Goal: Information Seeking & Learning: Check status

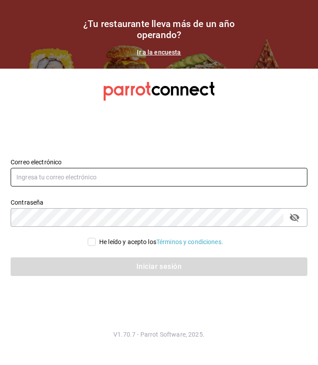
click at [59, 183] on input "text" at bounding box center [159, 177] width 297 height 19
type input "[EMAIL_ADDRESS][DOMAIN_NAME]"
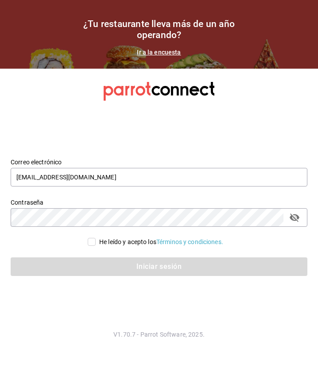
click at [91, 241] on input "He leído y acepto los Términos y condiciones." at bounding box center [92, 242] width 8 height 8
checkbox input "true"
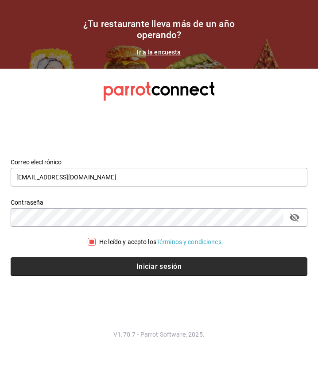
click at [127, 271] on button "Iniciar sesión" at bounding box center [159, 266] width 297 height 19
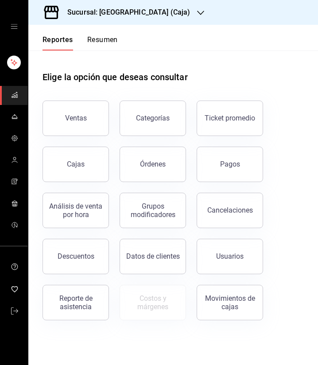
click at [146, 19] on div "Sucursal: [GEOGRAPHIC_DATA] (Caja)" at bounding box center [121, 12] width 172 height 25
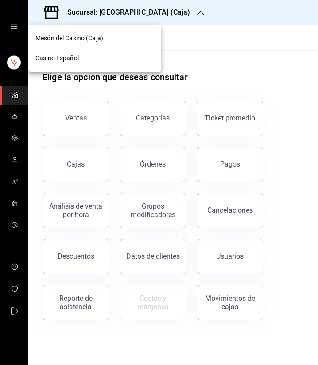
click at [133, 55] on div "Casino Español" at bounding box center [94, 58] width 119 height 9
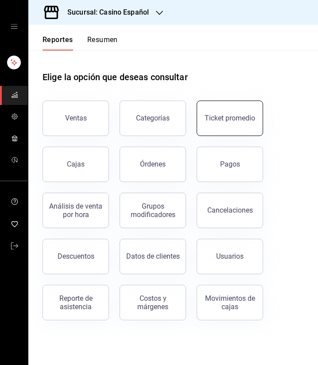
click at [221, 131] on button "Ticket promedio" at bounding box center [230, 118] width 66 height 35
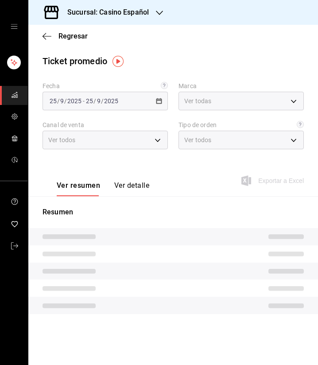
type input "fe06245a-8f86-4a5a-9f15-d6b16e0587cf"
type input "PARROT,UBER_EATS,RAPPI,DIDI_FOOD,ONLINE"
type input "065078e3-213d-448e-93ca-cfb8ebfca619,71390002-e989-4167-af70-94c310f4878c,e5eea…"
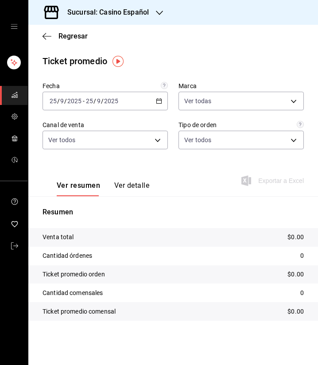
click at [162, 107] on div "[DATE] [DATE] - [DATE] [DATE]" at bounding box center [105, 101] width 125 height 19
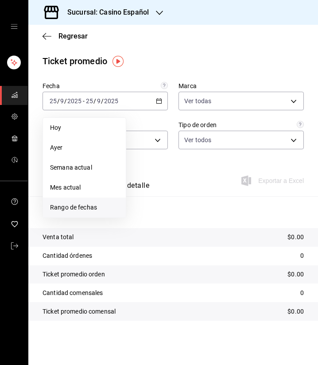
click at [76, 206] on span "Rango de fechas" at bounding box center [84, 207] width 69 height 9
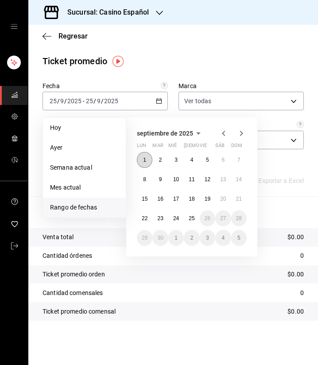
click at [148, 161] on button "1" at bounding box center [145, 160] width 16 height 16
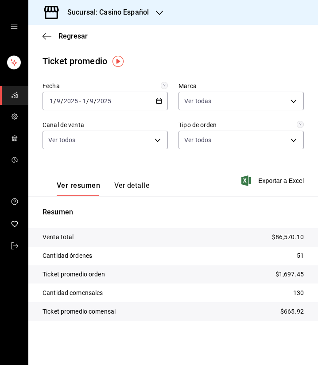
click at [159, 105] on div "[DATE] [DATE] - [DATE] [DATE]" at bounding box center [105, 101] width 125 height 19
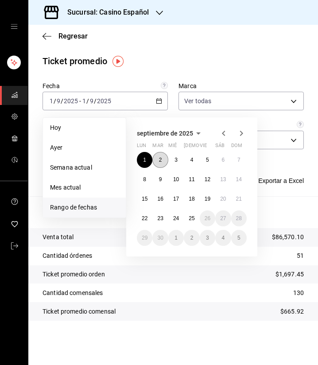
click at [164, 157] on button "2" at bounding box center [160, 160] width 16 height 16
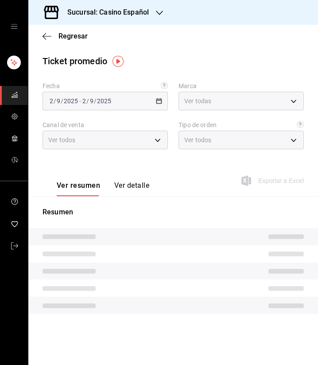
click at [164, 157] on div "Fecha [DATE] [DATE] - [DATE] [DATE] Marca Ver todas fe06245a-8f86-4a5a-9f15-d6b…" at bounding box center [173, 121] width 261 height 78
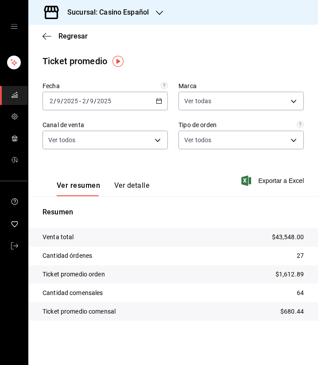
click at [160, 101] on icon "button" at bounding box center [159, 101] width 6 height 6
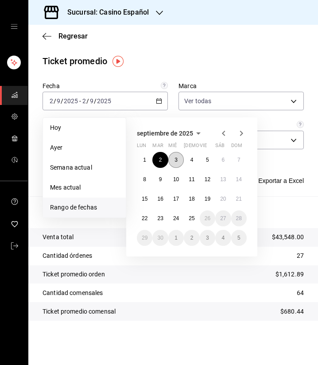
click at [177, 159] on abbr "3" at bounding box center [176, 160] width 3 height 6
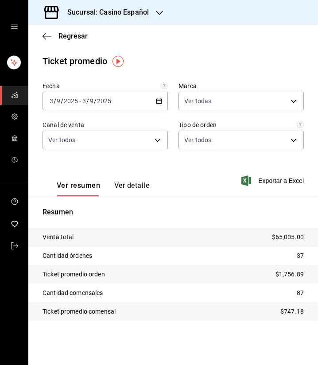
click at [153, 101] on div "[DATE] [DATE] - [DATE] [DATE]" at bounding box center [105, 101] width 125 height 19
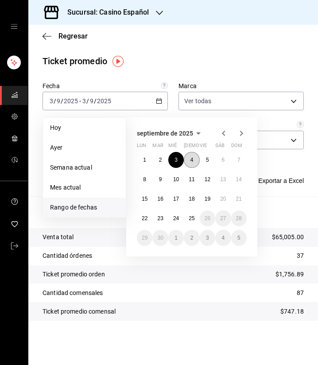
click at [191, 161] on abbr "4" at bounding box center [192, 160] width 3 height 6
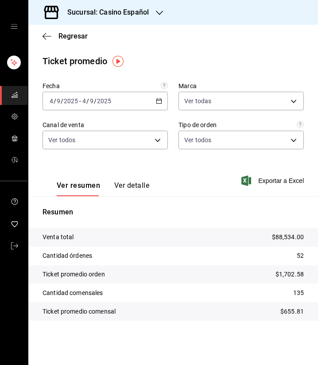
click at [163, 102] on div "[DATE] [DATE] - [DATE] [DATE]" at bounding box center [105, 101] width 125 height 19
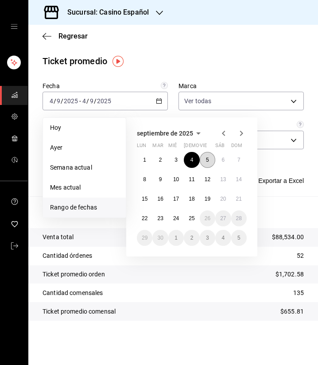
click at [212, 161] on button "5" at bounding box center [208, 160] width 16 height 16
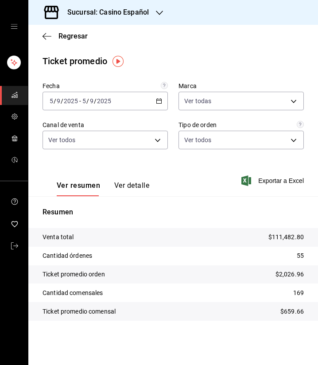
click at [162, 102] on div "[DATE] [DATE] - [DATE] [DATE]" at bounding box center [105, 101] width 125 height 19
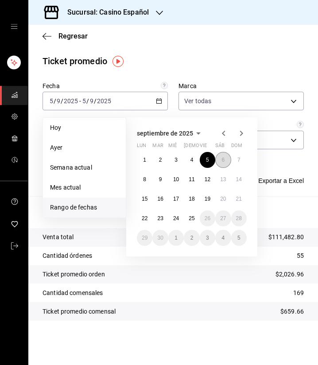
click at [226, 164] on button "6" at bounding box center [223, 160] width 16 height 16
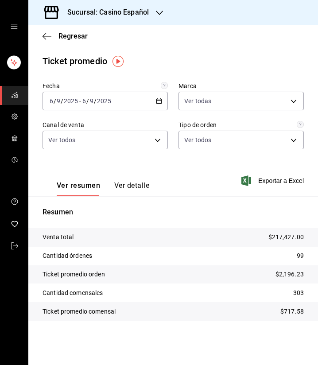
click at [264, 237] on tr "Venta total $217,427.00" at bounding box center [173, 237] width 290 height 19
click at [268, 235] on tr "Venta total $217,427.00" at bounding box center [173, 237] width 290 height 19
click at [261, 239] on tr "Venta total $217,427.00" at bounding box center [173, 237] width 290 height 19
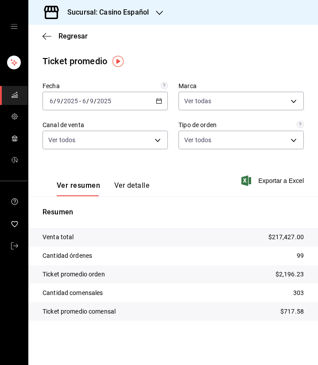
click at [304, 237] on tr "Venta total $217,427.00" at bounding box center [173, 237] width 290 height 19
copy p "$217,427.00"
click at [141, 203] on div "Resumen Venta total $217,427.00 Cantidad órdenes 99 Ticket promedio orden $2,19…" at bounding box center [173, 263] width 290 height 135
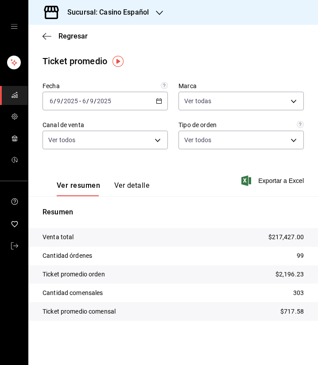
click at [162, 105] on div "[DATE] [DATE] - [DATE] [DATE]" at bounding box center [105, 101] width 125 height 19
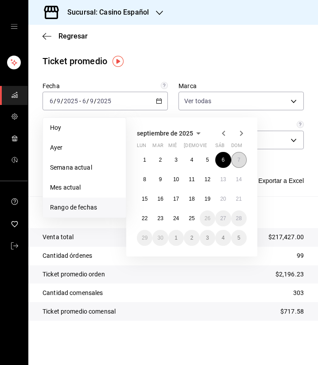
click at [242, 163] on button "7" at bounding box center [239, 160] width 16 height 16
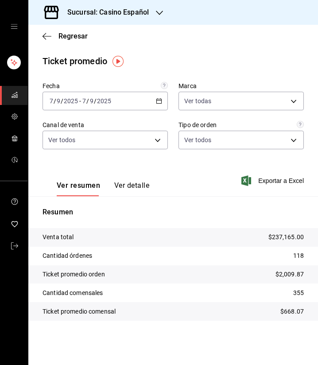
click at [163, 98] on div "[DATE] [DATE] - [DATE] [DATE]" at bounding box center [105, 101] width 125 height 19
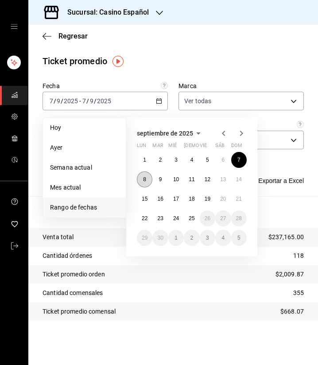
click at [140, 183] on button "8" at bounding box center [145, 179] width 16 height 16
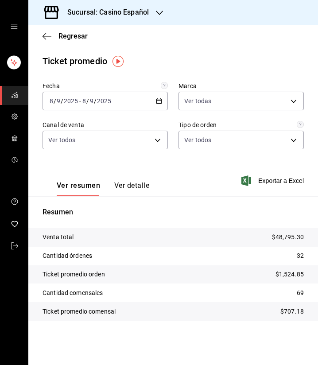
click at [160, 106] on div "[DATE] [DATE] - [DATE] [DATE]" at bounding box center [105, 101] width 125 height 19
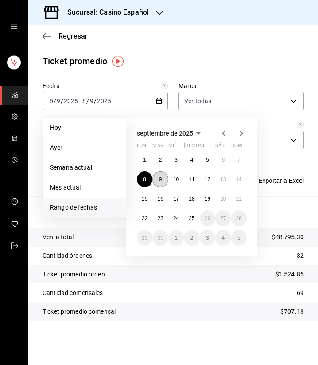
click at [161, 181] on abbr "9" at bounding box center [160, 179] width 3 height 6
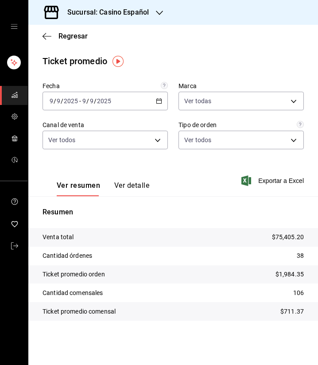
click at [160, 101] on icon "button" at bounding box center [159, 101] width 6 height 6
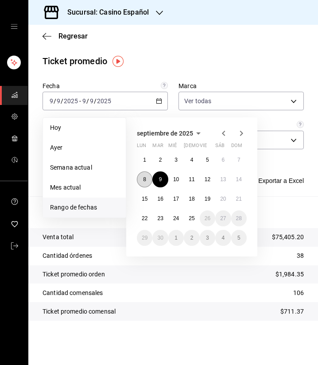
click at [148, 179] on button "8" at bounding box center [145, 179] width 16 height 16
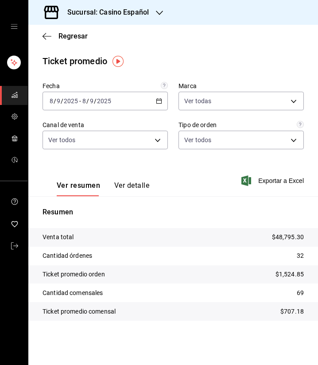
click at [161, 97] on div "[DATE] [DATE] - [DATE] [DATE]" at bounding box center [105, 101] width 125 height 19
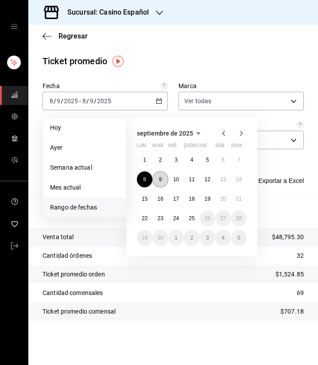
click at [159, 174] on button "9" at bounding box center [160, 179] width 16 height 16
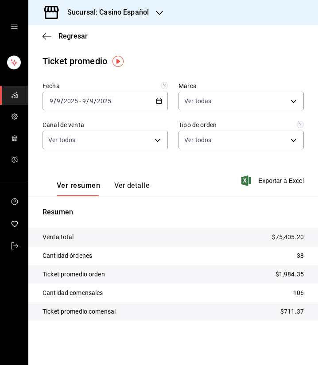
click at [158, 104] on \(Stroke\) "button" at bounding box center [158, 101] width 5 height 5
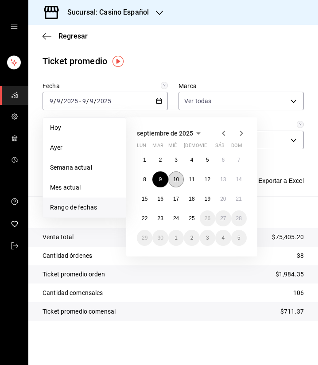
click at [173, 179] on abbr "10" at bounding box center [176, 179] width 6 height 6
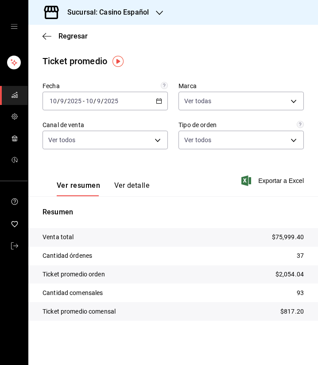
click at [164, 99] on div "[DATE] [DATE] - [DATE] [DATE]" at bounding box center [105, 101] width 125 height 19
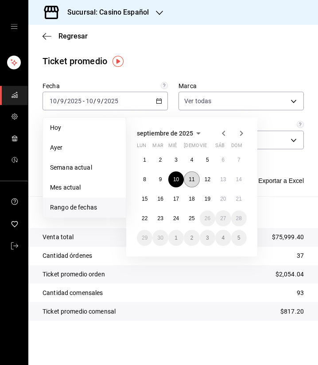
click at [188, 180] on button "11" at bounding box center [192, 179] width 16 height 16
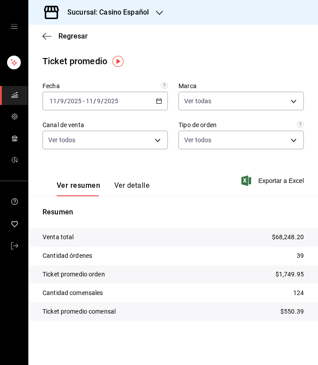
click at [159, 100] on icon "button" at bounding box center [159, 101] width 6 height 6
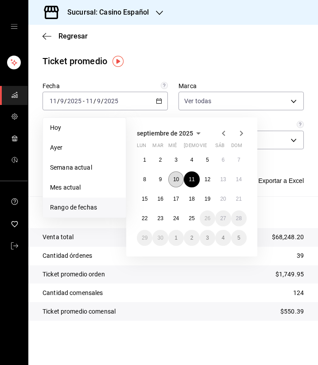
click at [174, 181] on abbr "10" at bounding box center [176, 179] width 6 height 6
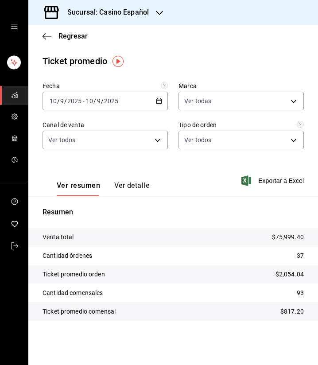
click at [139, 104] on div "[DATE] [DATE] - [DATE] [DATE]" at bounding box center [105, 101] width 125 height 19
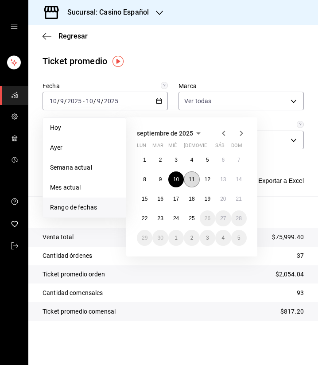
click at [190, 178] on abbr "11" at bounding box center [192, 179] width 6 height 6
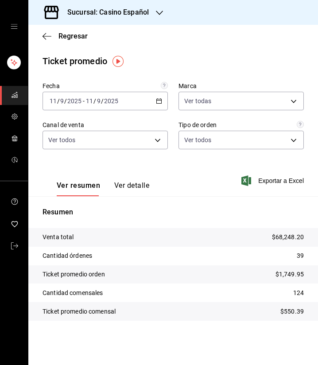
click at [158, 101] on icon "button" at bounding box center [159, 101] width 6 height 6
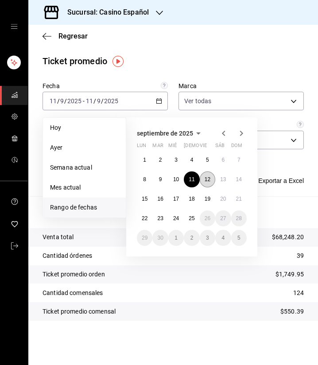
click at [208, 180] on abbr "12" at bounding box center [208, 179] width 6 height 6
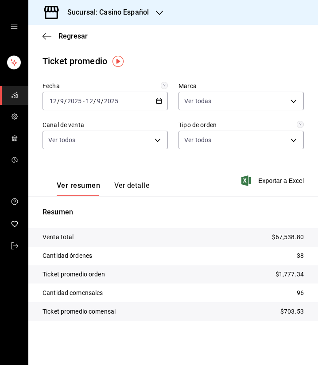
click at [156, 100] on icon "button" at bounding box center [159, 101] width 6 height 6
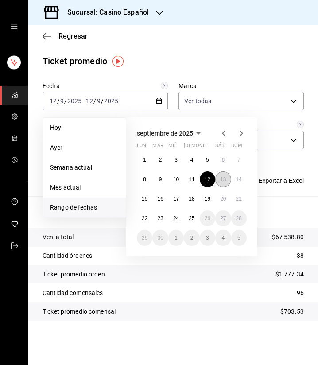
click at [225, 183] on button "13" at bounding box center [223, 179] width 16 height 16
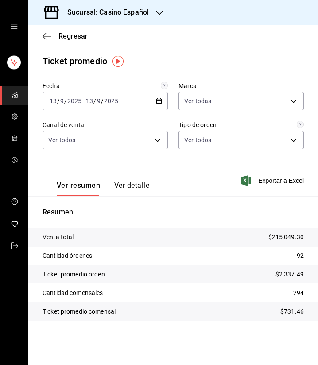
click at [155, 104] on div "[DATE] [DATE] - [DATE] [DATE]" at bounding box center [105, 101] width 125 height 19
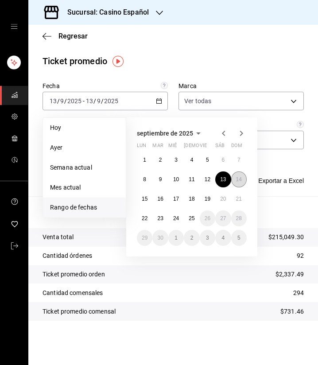
click at [239, 180] on abbr "14" at bounding box center [239, 179] width 6 height 6
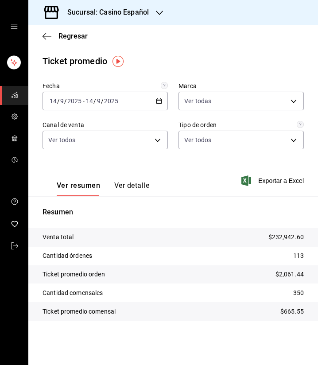
click at [160, 101] on \(Stroke\) "button" at bounding box center [159, 100] width 5 height 0
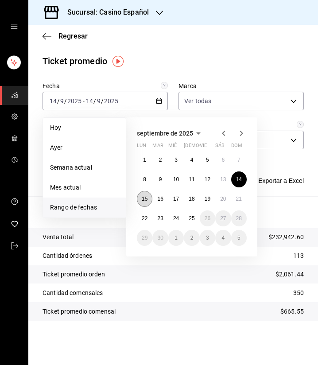
click at [148, 199] on abbr "15" at bounding box center [145, 199] width 6 height 6
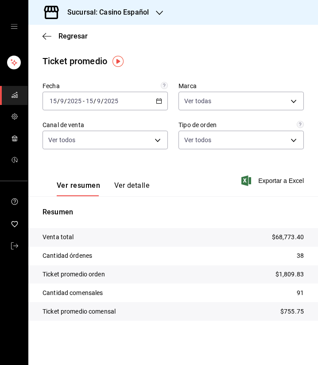
click at [156, 102] on icon "button" at bounding box center [159, 101] width 6 height 6
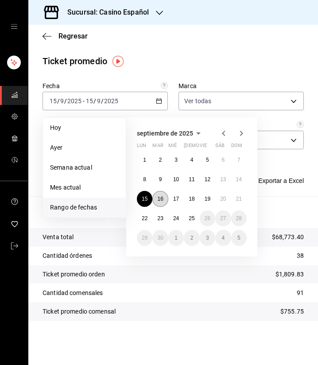
click at [159, 200] on abbr "16" at bounding box center [160, 199] width 6 height 6
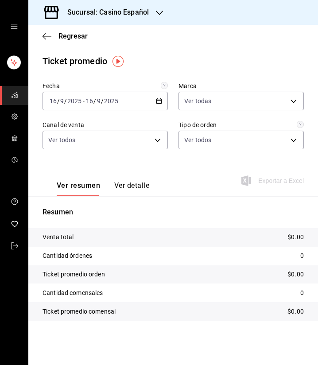
click at [164, 103] on div "[DATE] [DATE] - [DATE] [DATE]" at bounding box center [105, 101] width 125 height 19
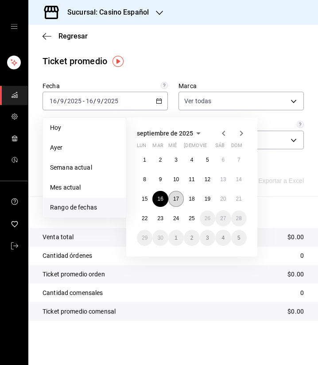
click at [176, 199] on abbr "17" at bounding box center [176, 199] width 6 height 6
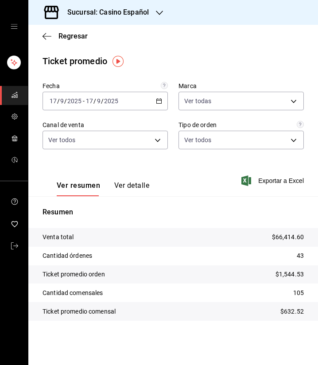
click at [155, 98] on div "[DATE] [DATE] - [DATE] [DATE]" at bounding box center [105, 101] width 125 height 19
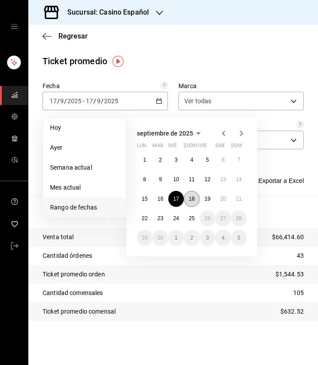
click at [193, 201] on abbr "18" at bounding box center [192, 199] width 6 height 6
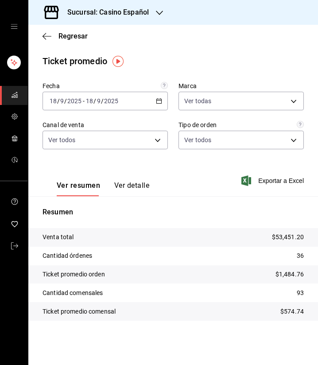
click at [154, 97] on div "[DATE] [DATE] - [DATE] [DATE]" at bounding box center [105, 101] width 125 height 19
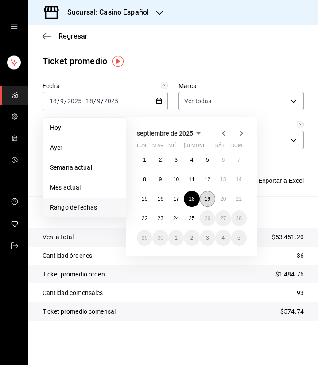
click at [205, 198] on abbr "19" at bounding box center [208, 199] width 6 height 6
click at [205, 197] on abbr "19" at bounding box center [208, 199] width 6 height 6
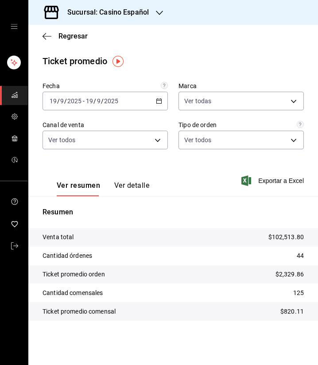
click at [159, 101] on icon "button" at bounding box center [159, 101] width 6 height 6
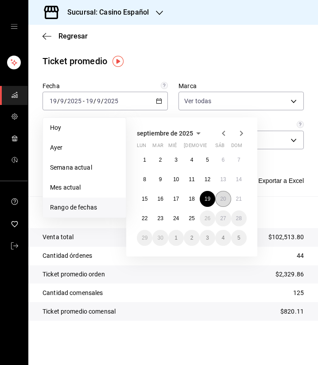
click at [219, 198] on button "20" at bounding box center [223, 199] width 16 height 16
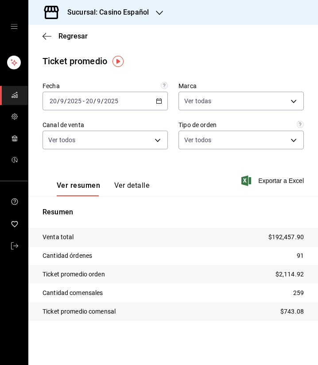
click at [156, 99] on icon "button" at bounding box center [159, 101] width 6 height 6
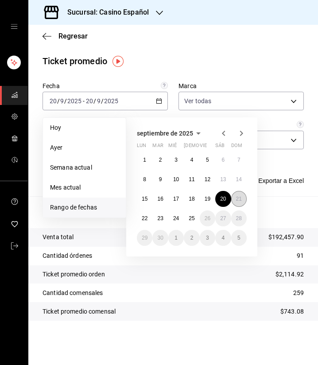
click at [240, 203] on button "21" at bounding box center [239, 199] width 16 height 16
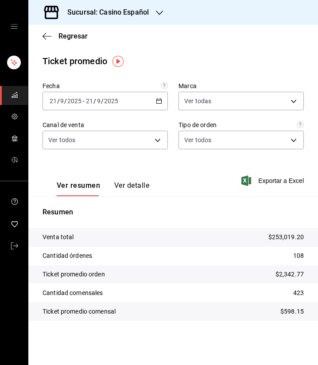
click at [160, 99] on \(Stroke\) "button" at bounding box center [158, 101] width 5 height 5
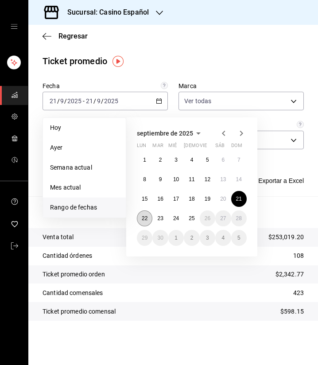
click at [151, 222] on button "22" at bounding box center [145, 218] width 16 height 16
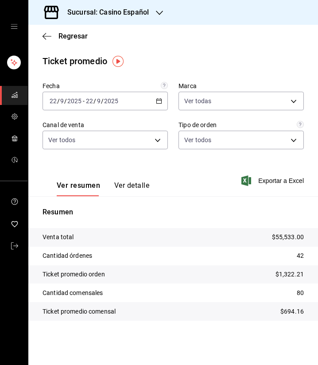
click at [155, 103] on div "[DATE] [DATE] - [DATE] [DATE]" at bounding box center [105, 101] width 125 height 19
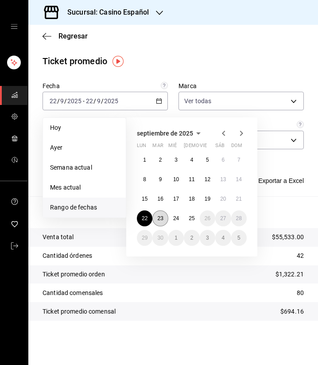
click at [157, 214] on button "23" at bounding box center [160, 218] width 16 height 16
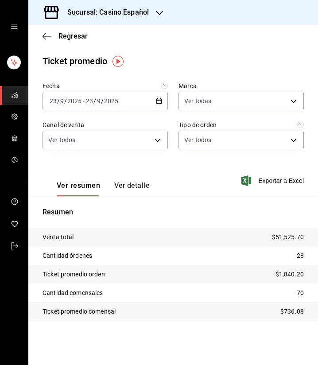
click at [160, 101] on icon "button" at bounding box center [159, 101] width 6 height 6
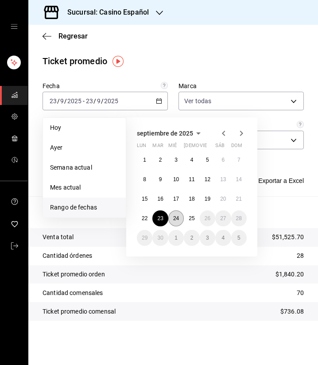
click at [178, 216] on abbr "24" at bounding box center [176, 218] width 6 height 6
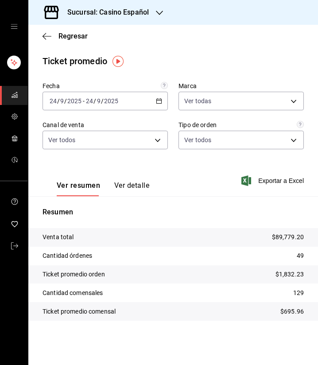
click at [141, 341] on div "Fecha [DATE] [DATE] - [DATE] [DATE] Marca Ver todas fe06245a-8f86-4a5a-9f15-d6b…" at bounding box center [173, 214] width 290 height 264
click at [164, 100] on div "[DATE] [DATE] - [DATE] [DATE]" at bounding box center [105, 101] width 125 height 19
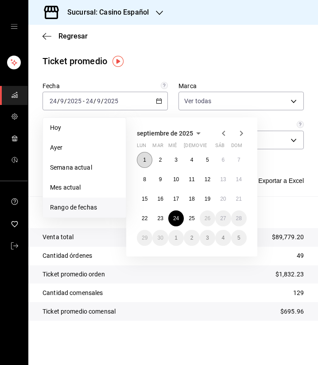
click at [142, 161] on button "1" at bounding box center [145, 160] width 16 height 16
click at [180, 217] on button "24" at bounding box center [176, 218] width 16 height 16
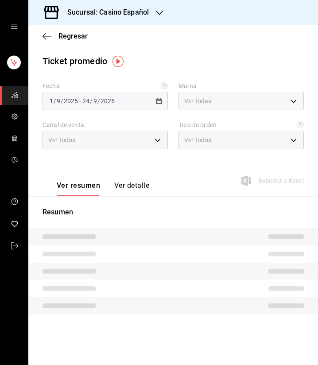
click at [180, 216] on p "Resumen" at bounding box center [173, 212] width 261 height 11
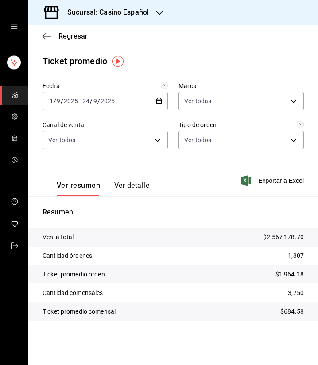
click at [160, 100] on icon "button" at bounding box center [159, 101] width 6 height 6
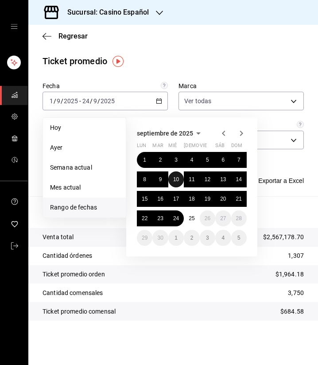
click at [175, 181] on abbr "10" at bounding box center [176, 179] width 6 height 6
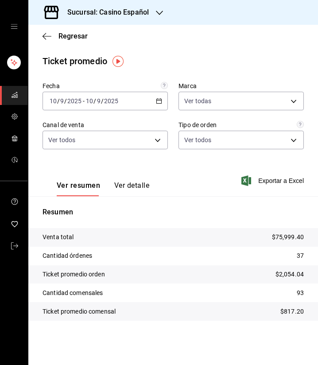
click at [160, 103] on icon "button" at bounding box center [159, 101] width 6 height 6
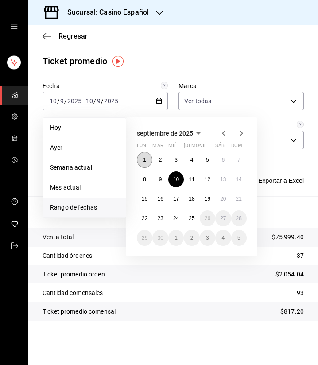
click at [147, 160] on button "1" at bounding box center [145, 160] width 16 height 16
click at [179, 219] on button "24" at bounding box center [176, 218] width 16 height 16
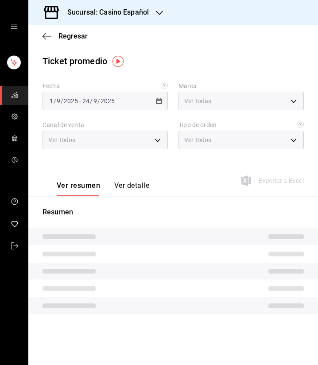
click at [179, 219] on div "Resumen" at bounding box center [173, 266] width 290 height 118
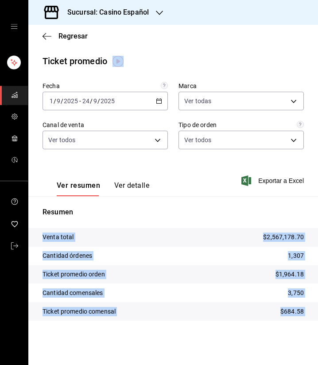
click at [232, 215] on p "Resumen" at bounding box center [173, 212] width 261 height 11
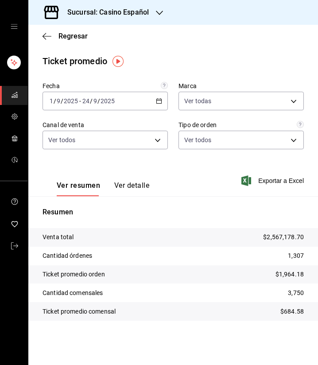
click at [158, 106] on div "[DATE] [DATE] - [DATE] [DATE]" at bounding box center [105, 101] width 125 height 19
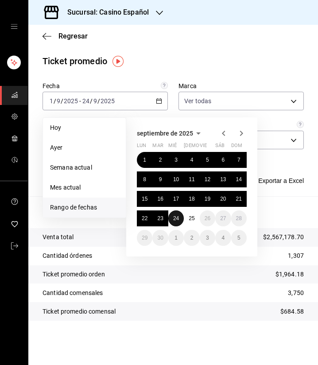
click at [177, 218] on abbr "24" at bounding box center [176, 218] width 6 height 6
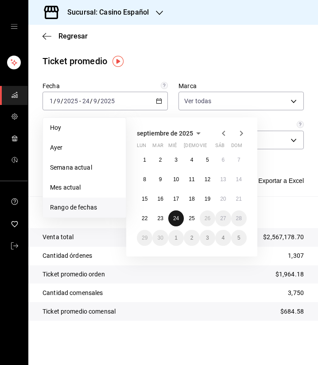
click at [177, 218] on abbr "24" at bounding box center [176, 218] width 6 height 6
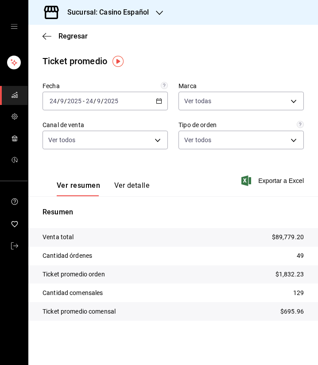
click at [156, 96] on div "[DATE] [DATE] - [DATE] [DATE]" at bounding box center [105, 101] width 125 height 19
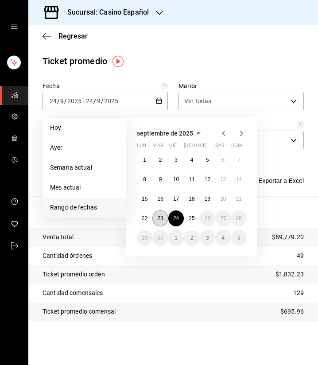
click at [167, 217] on button "23" at bounding box center [160, 218] width 16 height 16
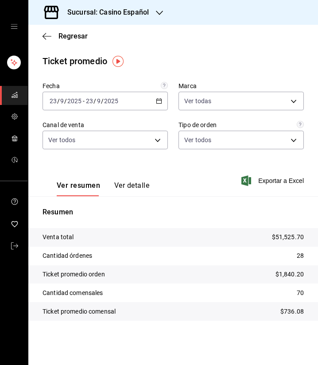
click at [159, 104] on \(Stroke\) "button" at bounding box center [158, 101] width 5 height 5
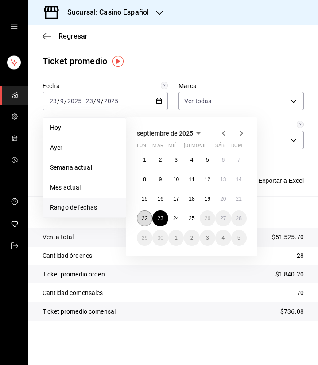
click at [147, 218] on abbr "22" at bounding box center [145, 218] width 6 height 6
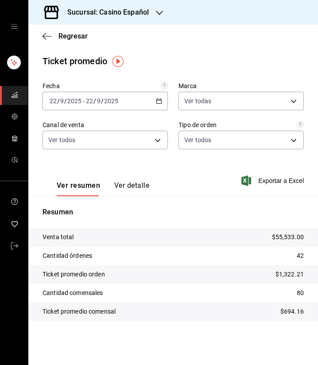
click at [158, 106] on div "[DATE] [DATE] - [DATE] [DATE]" at bounding box center [105, 101] width 125 height 19
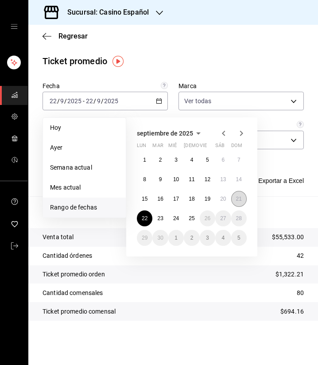
click at [237, 204] on button "21" at bounding box center [239, 199] width 16 height 16
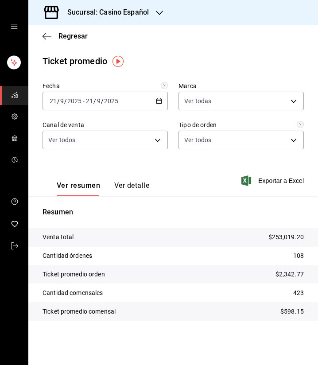
click at [158, 106] on div "[DATE] [DATE] - [DATE] [DATE]" at bounding box center [105, 101] width 125 height 19
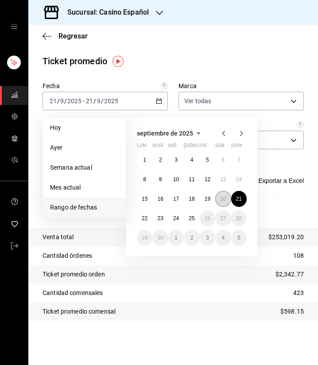
click at [224, 202] on abbr "20" at bounding box center [223, 199] width 6 height 6
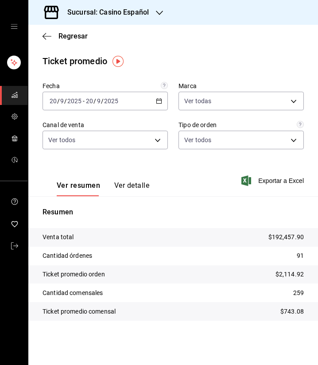
click at [163, 102] on div "[DATE] [DATE] - [DATE] [DATE]" at bounding box center [105, 101] width 125 height 19
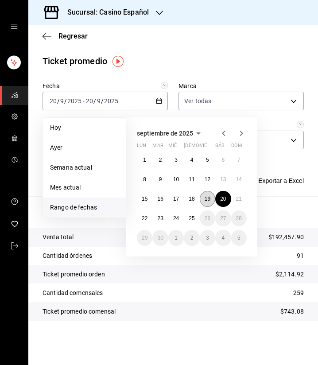
click at [206, 200] on abbr "19" at bounding box center [208, 199] width 6 height 6
click at [206, 199] on abbr "19" at bounding box center [208, 199] width 6 height 6
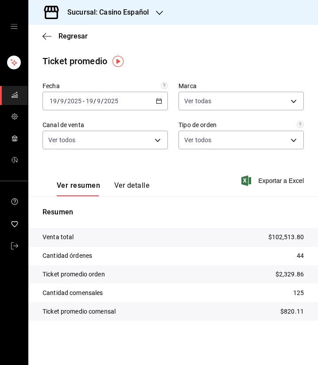
click at [163, 97] on div "[DATE] [DATE] - [DATE] [DATE]" at bounding box center [105, 101] width 125 height 19
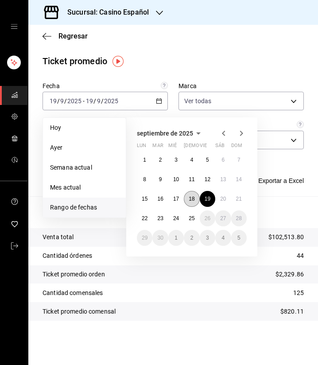
click at [189, 199] on abbr "18" at bounding box center [192, 199] width 6 height 6
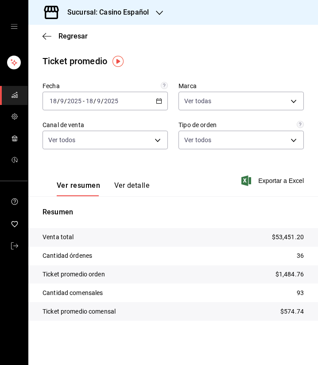
click at [153, 100] on div "[DATE] [DATE] - [DATE] [DATE]" at bounding box center [105, 101] width 125 height 19
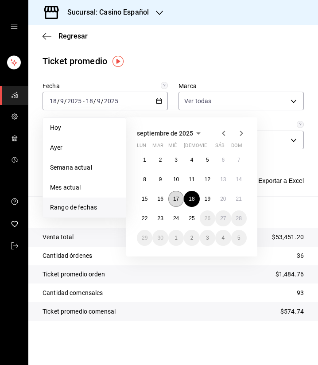
click at [176, 197] on abbr "17" at bounding box center [176, 199] width 6 height 6
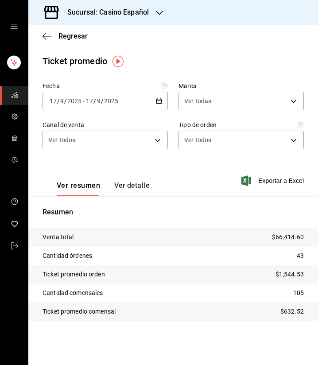
click at [158, 106] on div "[DATE] [DATE] - [DATE] [DATE]" at bounding box center [105, 101] width 125 height 19
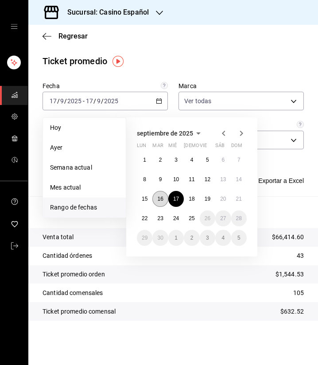
click at [156, 201] on button "16" at bounding box center [160, 199] width 16 height 16
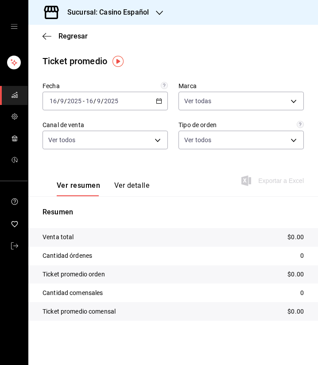
click at [163, 104] on div "[DATE] [DATE] - [DATE] [DATE]" at bounding box center [105, 101] width 125 height 19
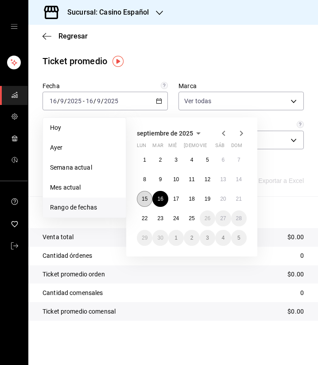
click at [144, 202] on button "15" at bounding box center [145, 199] width 16 height 16
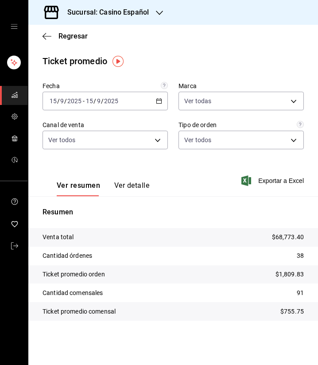
click at [154, 101] on div "[DATE] [DATE] - [DATE] [DATE]" at bounding box center [105, 101] width 125 height 19
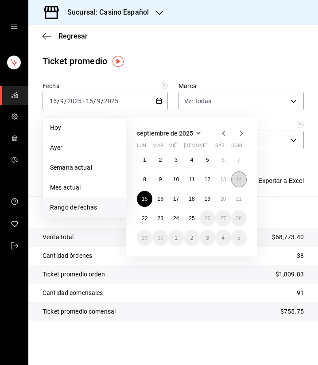
click at [238, 176] on abbr "14" at bounding box center [239, 179] width 6 height 6
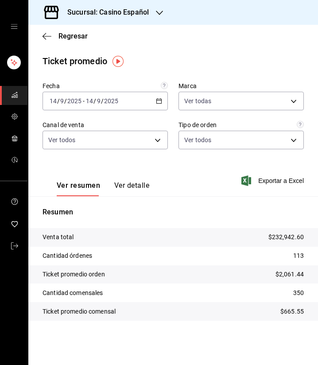
click at [158, 107] on div "[DATE] [DATE] - [DATE] [DATE]" at bounding box center [105, 101] width 125 height 19
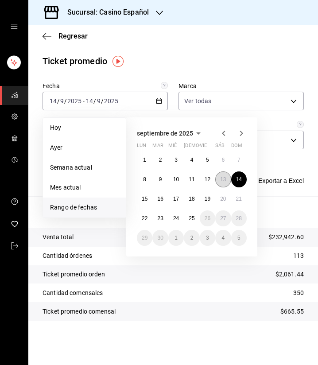
click at [220, 181] on abbr "13" at bounding box center [223, 179] width 6 height 6
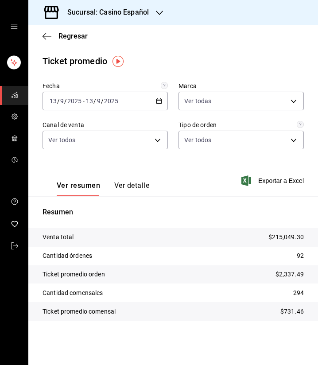
click at [155, 96] on div "[DATE] [DATE] - [DATE] [DATE]" at bounding box center [105, 101] width 125 height 19
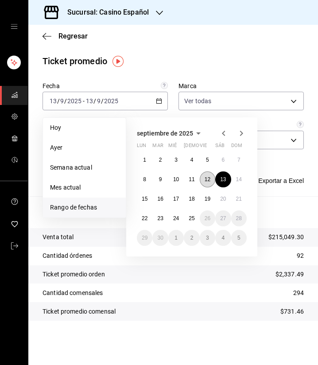
click at [209, 182] on abbr "12" at bounding box center [208, 179] width 6 height 6
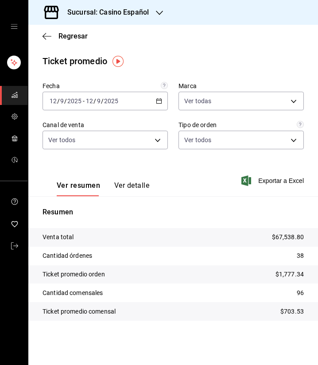
click at [159, 105] on div "[DATE] [DATE] - [DATE] [DATE]" at bounding box center [105, 101] width 125 height 19
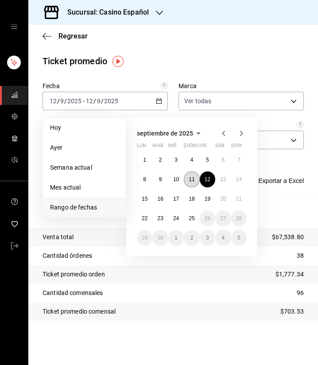
click at [189, 181] on abbr "11" at bounding box center [192, 179] width 6 height 6
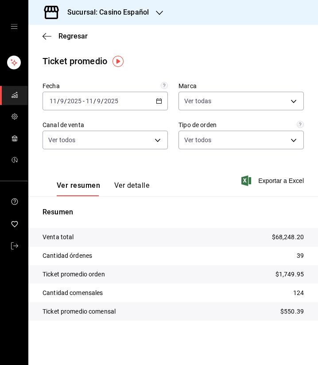
click at [162, 99] on icon "button" at bounding box center [159, 101] width 6 height 6
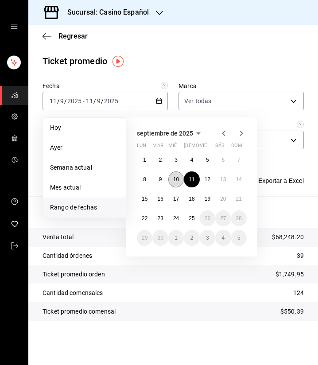
click at [180, 177] on button "10" at bounding box center [176, 179] width 16 height 16
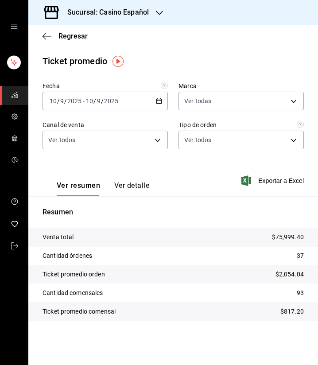
click at [160, 106] on div "[DATE] [DATE] - [DATE] [DATE]" at bounding box center [105, 101] width 125 height 19
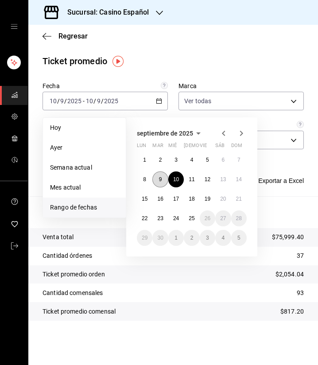
click at [161, 175] on button "9" at bounding box center [160, 179] width 16 height 16
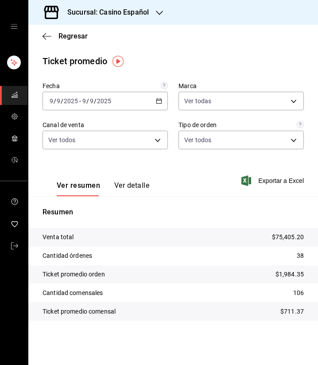
click at [159, 98] on icon "button" at bounding box center [159, 101] width 6 height 6
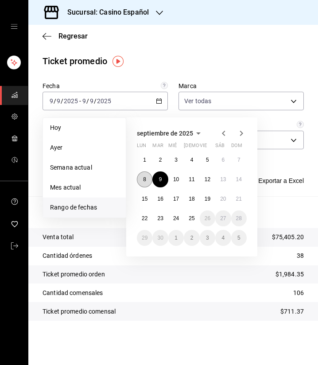
click at [146, 179] on abbr "8" at bounding box center [144, 179] width 3 height 6
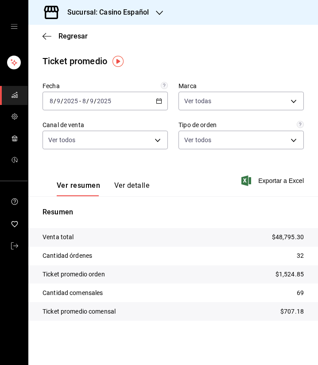
click at [160, 100] on icon "button" at bounding box center [159, 101] width 6 height 6
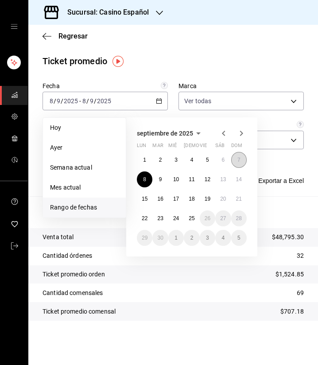
click at [238, 159] on abbr "7" at bounding box center [239, 160] width 3 height 6
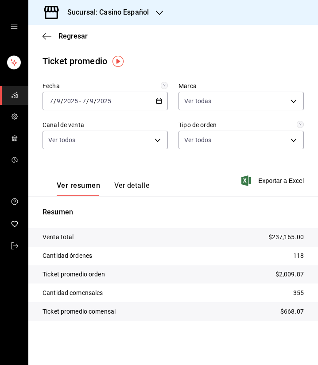
click at [110, 102] on input "2025" at bounding box center [104, 100] width 15 height 7
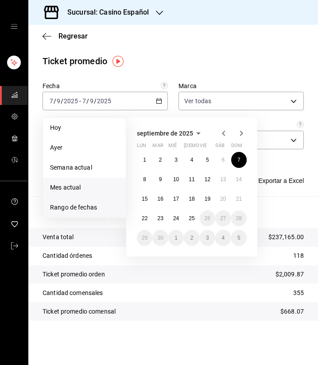
click at [80, 189] on span "Mes actual" at bounding box center [84, 187] width 69 height 9
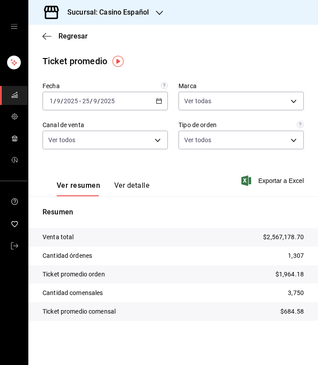
click at [150, 14] on div "Sucursal: Casino Español" at bounding box center [100, 12] width 131 height 25
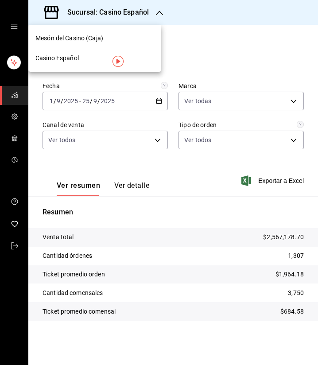
click at [80, 35] on span "Mesón del Casino (Caja)" at bounding box center [69, 38] width 68 height 9
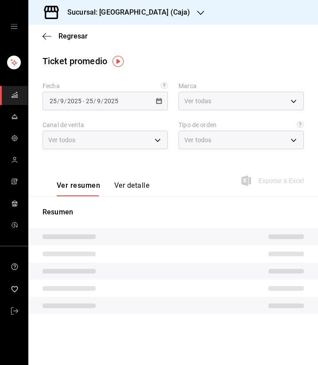
type input "4603dd64-1059-46d7-8fb0-b889588889d5"
type input "PARROT,UBER_EATS,RAPPI,DIDI_FOOD,ONLINE"
type input "a103e55f-73cb-4727-a362-231126d7d137,d20bb503-4079-4584-a485-3f48b93b4545,EXTER…"
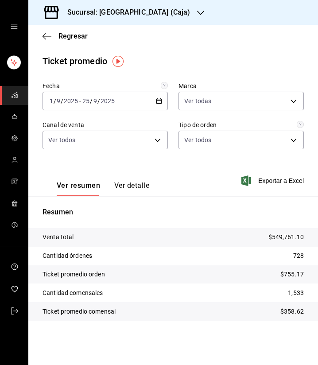
click at [157, 101] on icon "button" at bounding box center [159, 101] width 6 height 6
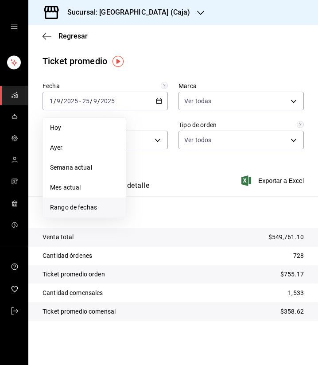
click at [88, 210] on span "Rango de fechas" at bounding box center [84, 207] width 69 height 9
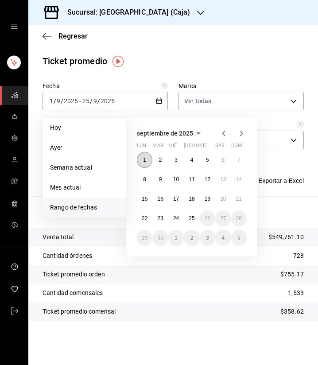
click at [145, 157] on abbr "1" at bounding box center [144, 160] width 3 height 6
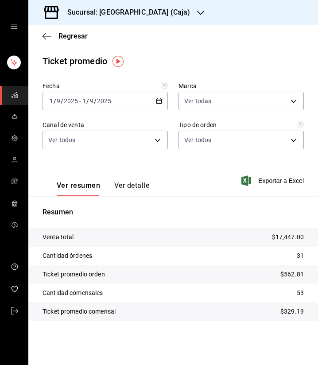
click at [160, 104] on \(Stroke\) "button" at bounding box center [158, 101] width 5 height 5
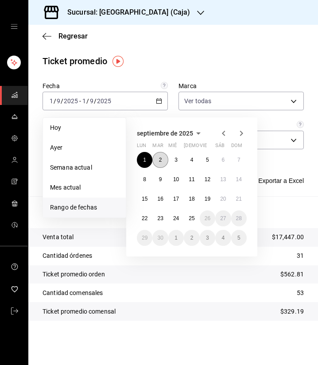
click at [161, 164] on button "2" at bounding box center [160, 160] width 16 height 16
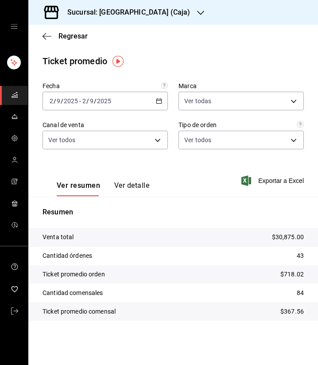
click at [157, 100] on \(Stroke\) "button" at bounding box center [158, 101] width 5 height 5
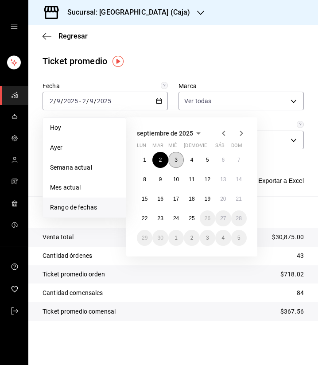
click at [170, 160] on button "3" at bounding box center [176, 160] width 16 height 16
click at [171, 160] on button "3" at bounding box center [176, 160] width 16 height 16
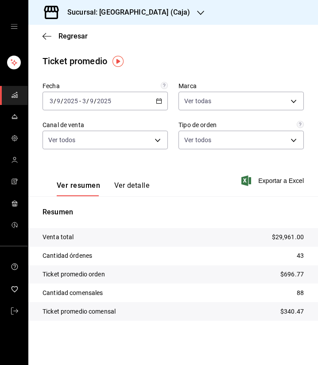
click at [154, 101] on div "[DATE] [DATE] - [DATE] [DATE]" at bounding box center [105, 101] width 125 height 19
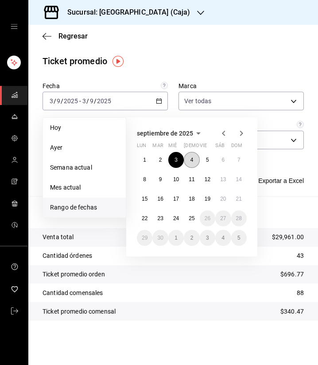
click at [190, 161] on button "4" at bounding box center [192, 160] width 16 height 16
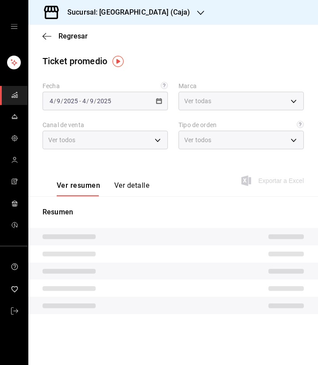
click at [190, 161] on div "Ver resumen Ver detalle Exportar a Excel" at bounding box center [173, 178] width 290 height 36
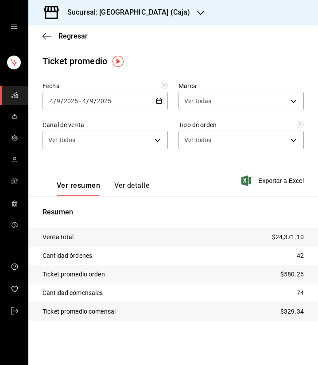
click at [161, 104] on div "[DATE] [DATE] - [DATE] [DATE]" at bounding box center [105, 101] width 125 height 19
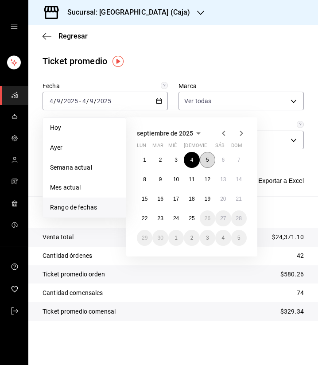
click at [212, 161] on button "5" at bounding box center [208, 160] width 16 height 16
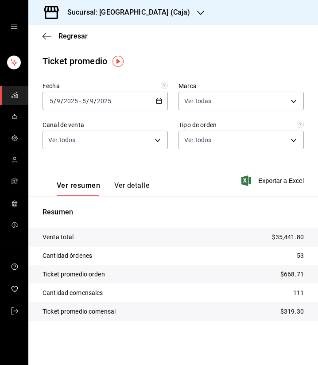
click at [164, 101] on div "[DATE] [DATE] - [DATE] [DATE]" at bounding box center [105, 101] width 125 height 19
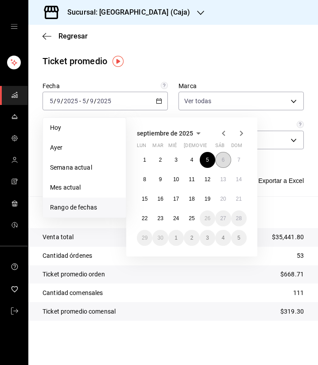
click at [225, 158] on button "6" at bounding box center [223, 160] width 16 height 16
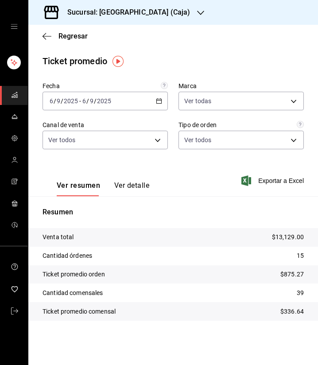
click at [158, 103] on icon "button" at bounding box center [159, 101] width 6 height 6
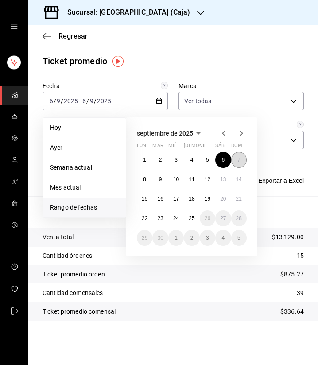
click at [242, 158] on button "7" at bounding box center [239, 160] width 16 height 16
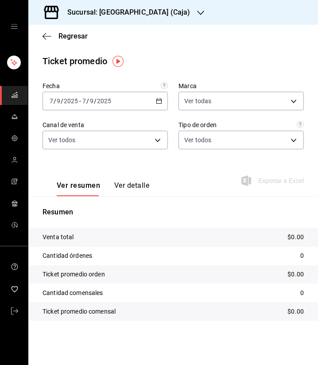
click at [156, 100] on icon "button" at bounding box center [159, 101] width 6 height 6
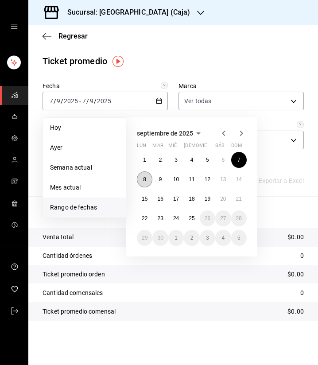
click at [139, 179] on button "8" at bounding box center [145, 179] width 16 height 16
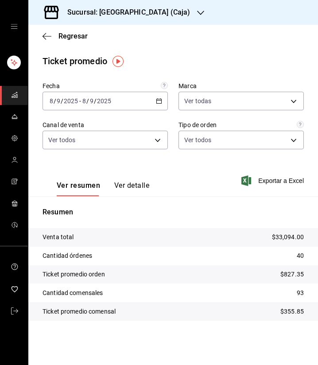
click at [165, 102] on div "[DATE] [DATE] - [DATE] [DATE]" at bounding box center [105, 101] width 125 height 19
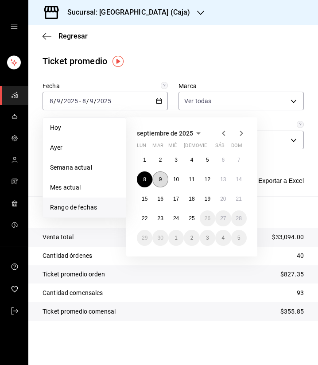
click at [163, 178] on button "9" at bounding box center [160, 179] width 16 height 16
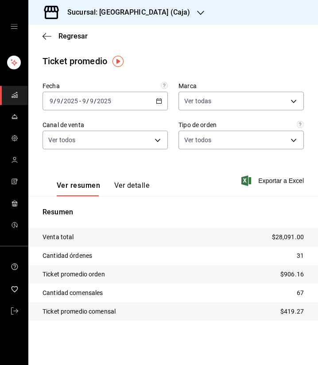
click at [161, 99] on icon "button" at bounding box center [159, 101] width 6 height 6
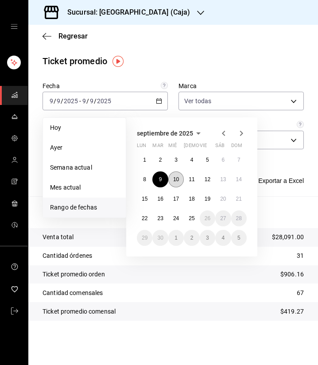
click at [178, 180] on abbr "10" at bounding box center [176, 179] width 6 height 6
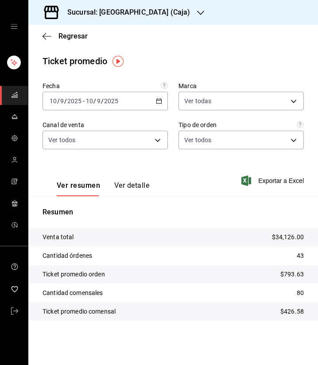
click at [160, 102] on icon "button" at bounding box center [159, 101] width 6 height 6
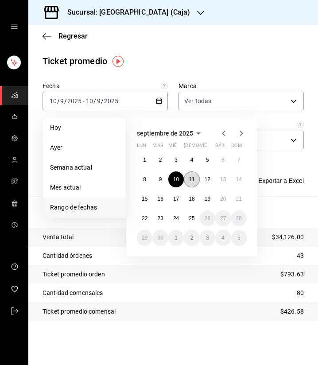
click at [193, 179] on abbr "11" at bounding box center [192, 179] width 6 height 6
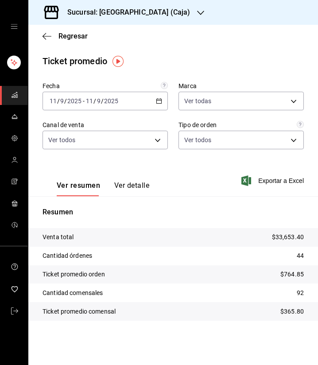
click at [162, 100] on icon "button" at bounding box center [159, 101] width 6 height 6
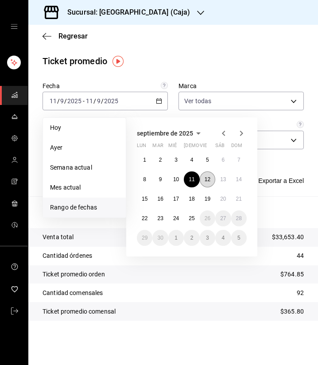
click at [205, 178] on abbr "12" at bounding box center [208, 179] width 6 height 6
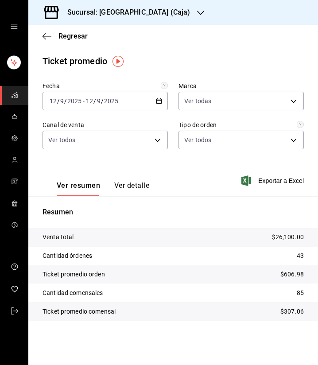
click at [159, 101] on icon "button" at bounding box center [159, 101] width 6 height 6
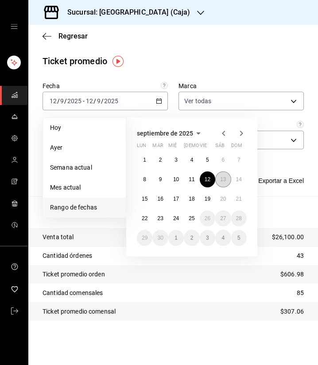
click at [221, 182] on button "13" at bounding box center [223, 179] width 16 height 16
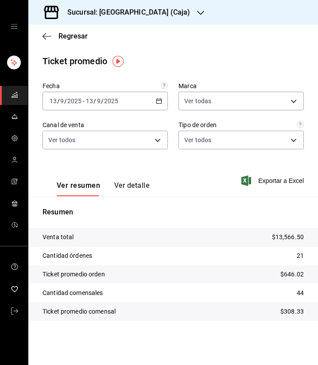
click at [158, 104] on \(Stroke\) "button" at bounding box center [158, 101] width 5 height 5
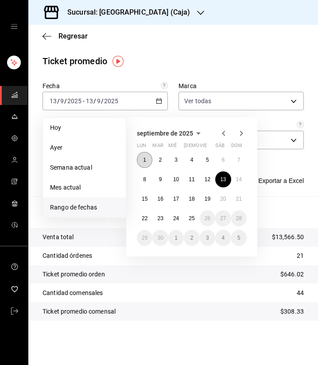
click at [145, 160] on abbr "1" at bounding box center [144, 160] width 3 height 6
click at [220, 182] on button "13" at bounding box center [223, 179] width 16 height 16
click at [220, 182] on div "Ver resumen Ver detalle Exportar a Excel" at bounding box center [173, 178] width 290 height 36
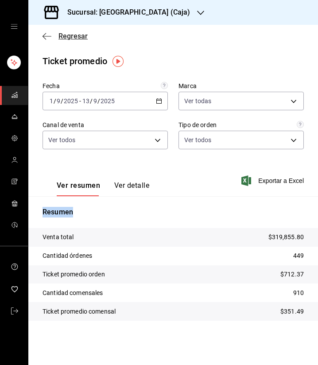
click at [86, 39] on span "Regresar" at bounding box center [72, 36] width 29 height 8
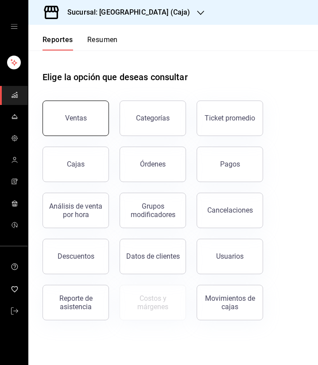
click at [97, 120] on button "Ventas" at bounding box center [76, 118] width 66 height 35
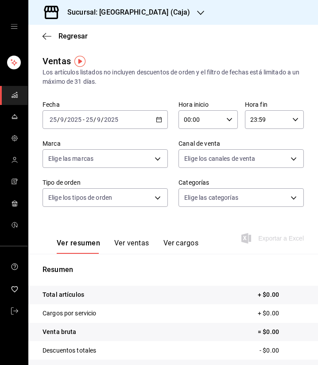
click at [127, 246] on button "Ver ventas" at bounding box center [131, 246] width 35 height 15
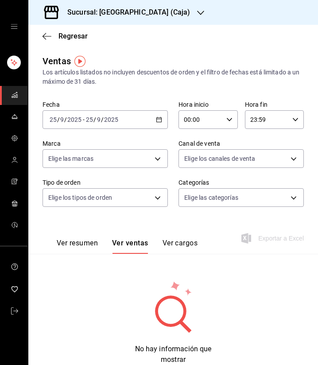
click at [157, 120] on icon "button" at bounding box center [159, 120] width 6 height 6
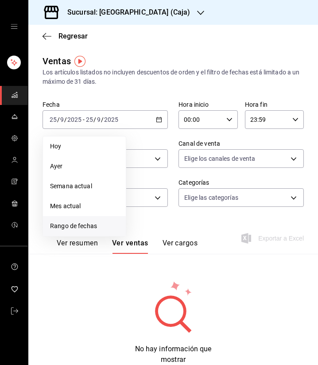
click at [72, 232] on li "Rango de fechas" at bounding box center [84, 226] width 83 height 20
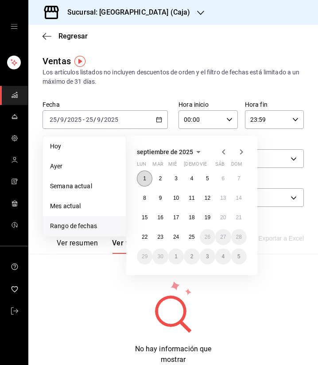
click at [148, 177] on button "1" at bounding box center [145, 179] width 16 height 16
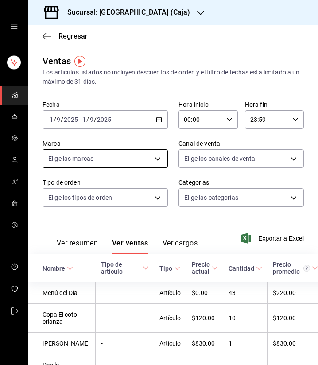
scroll to position [44, 0]
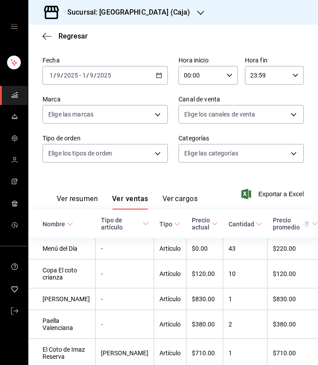
click at [157, 77] on icon "button" at bounding box center [159, 75] width 6 height 6
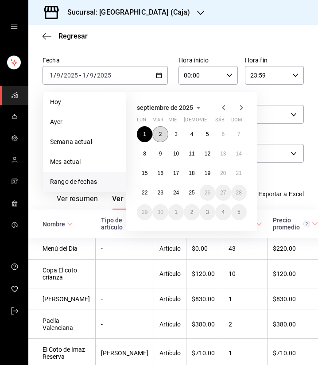
click at [161, 138] on button "2" at bounding box center [160, 134] width 16 height 16
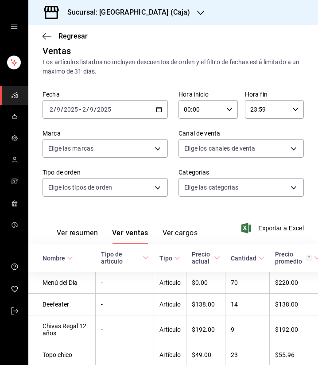
scroll to position [44, 0]
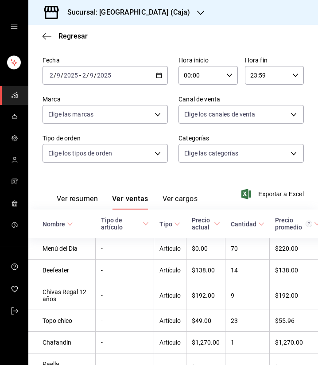
click at [157, 74] on \(Stroke\) "button" at bounding box center [158, 75] width 5 height 5
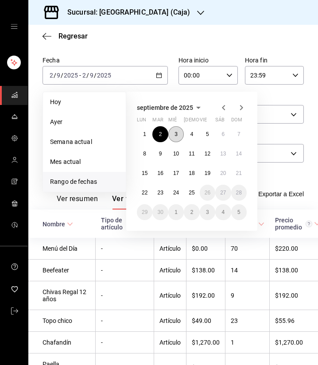
click at [178, 131] on button "3" at bounding box center [176, 134] width 16 height 16
drag, startPoint x: 178, startPoint y: 131, endPoint x: 157, endPoint y: 137, distance: 21.7
click at [178, 131] on button "3" at bounding box center [176, 134] width 16 height 16
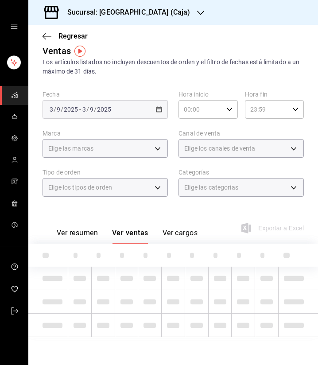
scroll to position [44, 0]
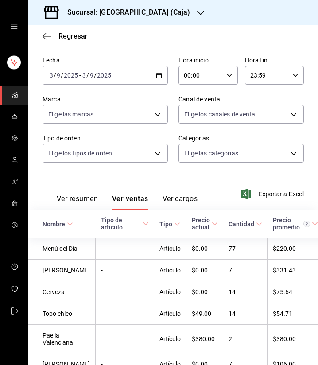
click at [147, 76] on div "[DATE] [DATE] - [DATE] [DATE]" at bounding box center [105, 75] width 125 height 19
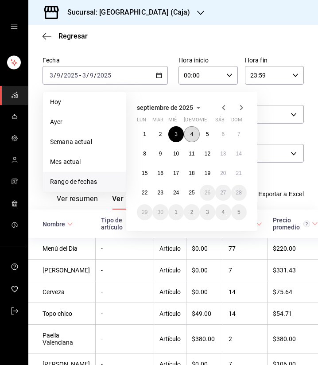
click at [187, 132] on button "4" at bounding box center [192, 134] width 16 height 16
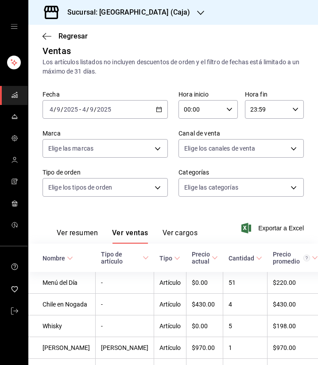
scroll to position [44, 0]
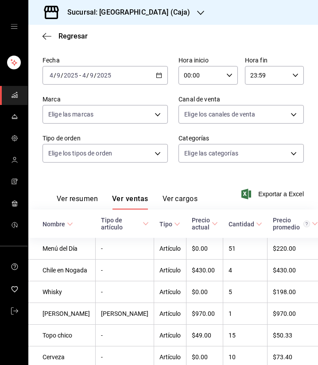
click at [156, 78] on \(Stroke\) "button" at bounding box center [158, 75] width 5 height 5
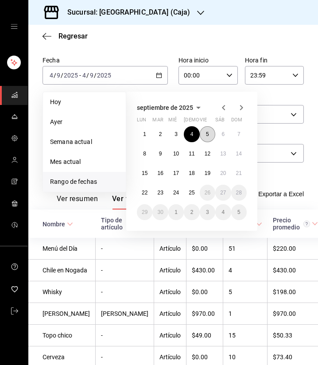
click at [203, 138] on button "5" at bounding box center [208, 134] width 16 height 16
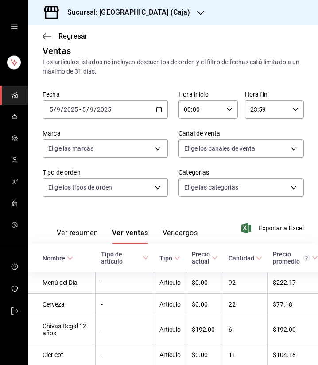
scroll to position [44, 0]
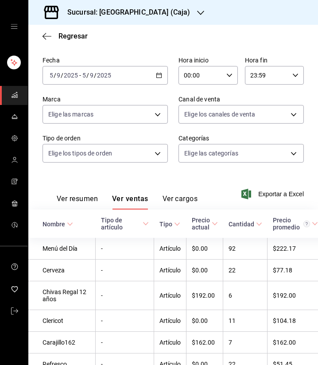
click at [152, 77] on div "[DATE] [DATE] - [DATE] [DATE]" at bounding box center [105, 75] width 125 height 19
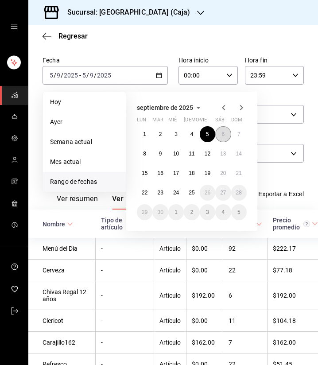
click at [226, 132] on button "6" at bounding box center [223, 134] width 16 height 16
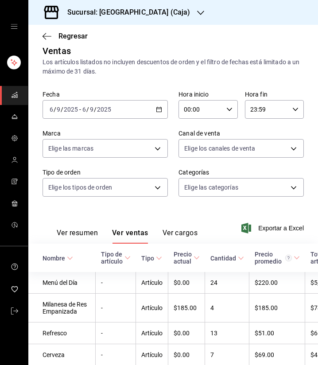
scroll to position [44, 0]
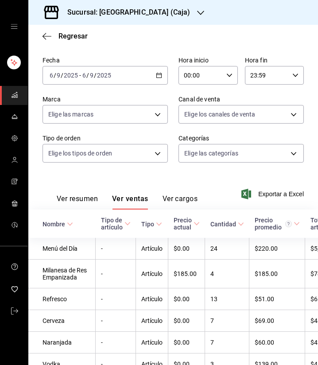
click at [156, 76] on icon "button" at bounding box center [159, 75] width 6 height 6
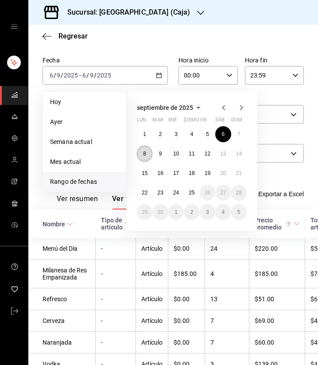
click at [147, 155] on button "8" at bounding box center [145, 154] width 16 height 16
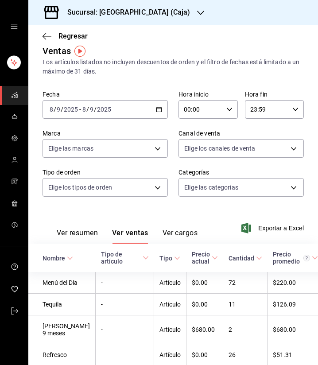
scroll to position [44, 0]
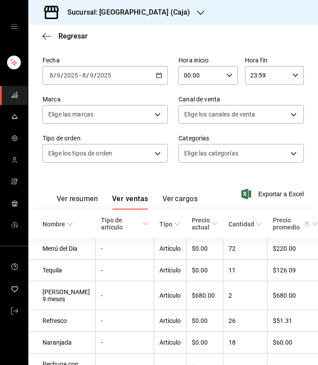
click at [156, 73] on icon "button" at bounding box center [159, 75] width 6 height 6
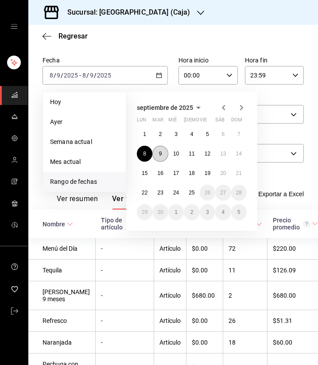
click at [163, 157] on button "9" at bounding box center [160, 154] width 16 height 16
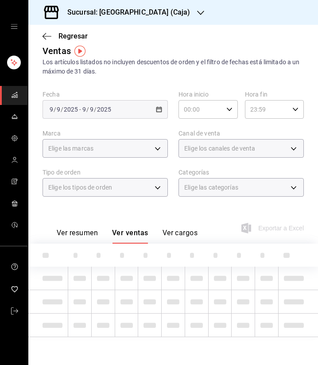
scroll to position [44, 0]
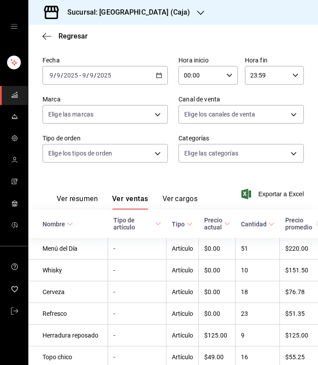
click at [157, 80] on div "[DATE] [DATE] - [DATE] [DATE]" at bounding box center [105, 75] width 125 height 19
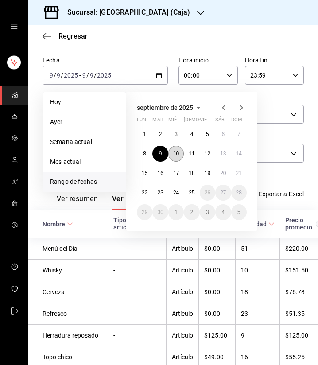
click at [175, 152] on abbr "10" at bounding box center [176, 154] width 6 height 6
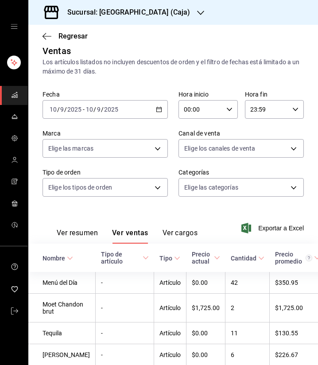
scroll to position [44, 0]
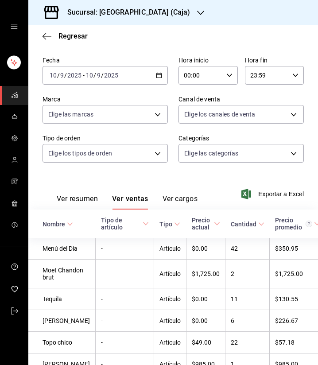
click at [148, 70] on div "[DATE] [DATE] - [DATE] [DATE]" at bounding box center [105, 75] width 125 height 19
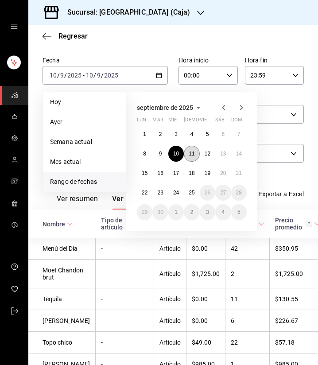
click at [193, 156] on abbr "11" at bounding box center [192, 154] width 6 height 6
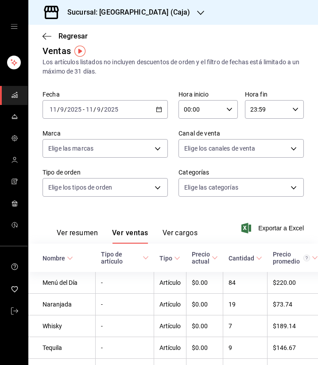
scroll to position [44, 0]
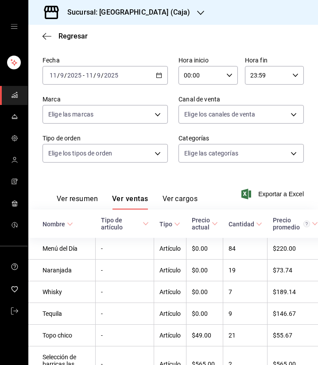
click at [152, 71] on div "[DATE] [DATE] - [DATE] [DATE]" at bounding box center [105, 75] width 125 height 19
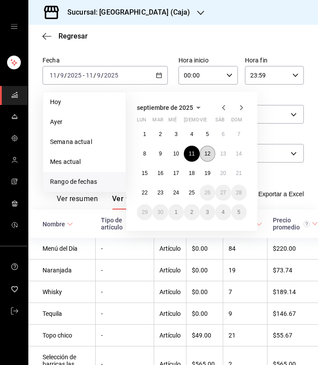
click at [205, 150] on button "12" at bounding box center [208, 154] width 16 height 16
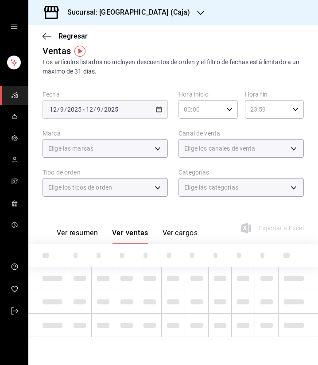
scroll to position [44, 0]
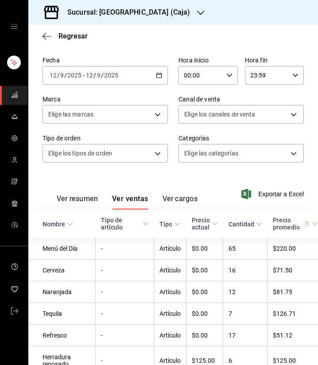
click at [157, 78] on icon "button" at bounding box center [159, 75] width 6 height 6
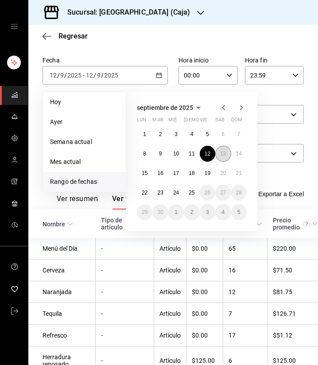
click at [222, 155] on abbr "13" at bounding box center [223, 154] width 6 height 6
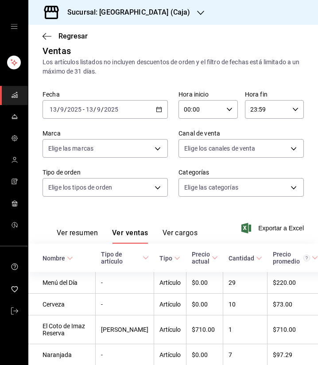
scroll to position [44, 0]
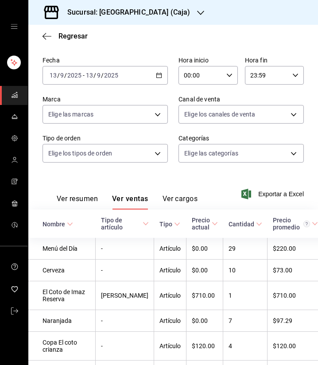
click at [159, 77] on icon "button" at bounding box center [159, 75] width 6 height 6
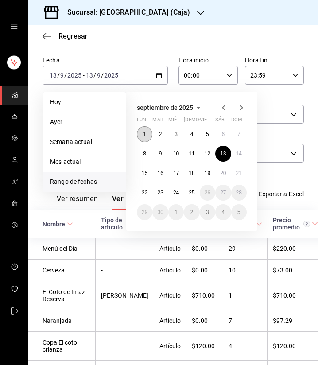
click at [148, 134] on button "1" at bounding box center [145, 134] width 16 height 16
click at [225, 153] on abbr "13" at bounding box center [223, 154] width 6 height 6
click at [225, 153] on body "Sucursal: Mesón del Casino (Caja) Regresar Ventas Los artículos listados no inc…" at bounding box center [159, 182] width 318 height 365
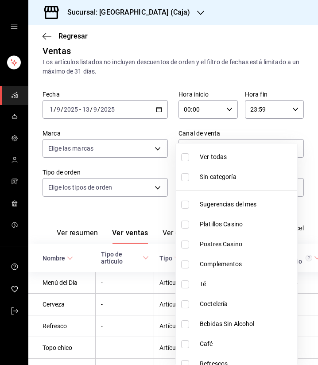
scroll to position [44, 0]
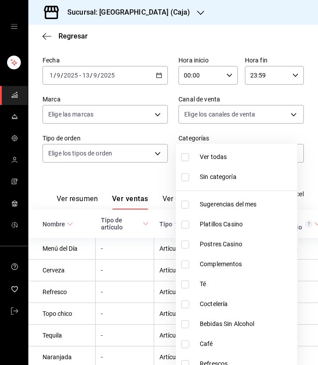
click at [162, 182] on div at bounding box center [159, 182] width 318 height 365
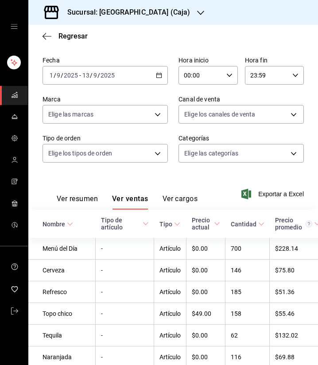
click at [152, 76] on div "[DATE] [DATE] - [DATE] [DATE]" at bounding box center [105, 75] width 125 height 19
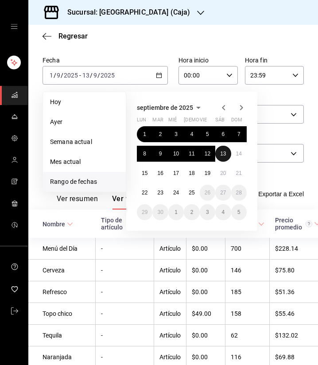
click at [223, 151] on abbr "13" at bounding box center [223, 154] width 6 height 6
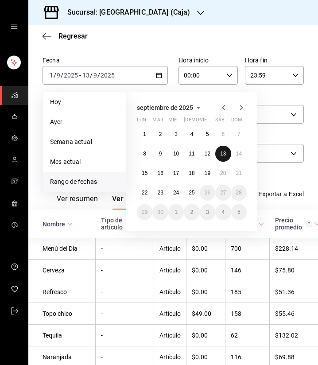
click at [223, 151] on abbr "13" at bounding box center [223, 154] width 6 height 6
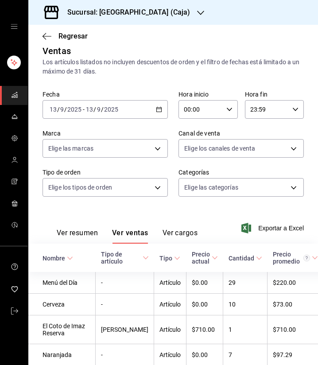
scroll to position [44, 0]
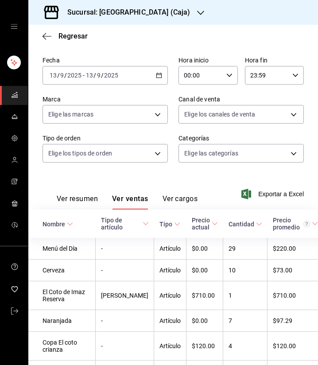
click at [161, 75] on div "[DATE] [DATE] - [DATE] [DATE]" at bounding box center [105, 75] width 125 height 19
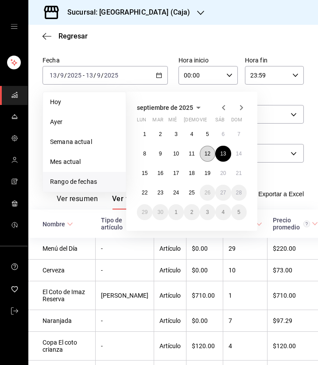
click at [207, 156] on button "12" at bounding box center [208, 154] width 16 height 16
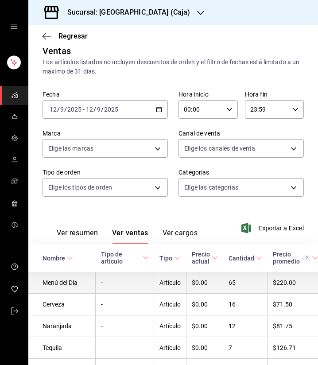
scroll to position [44, 0]
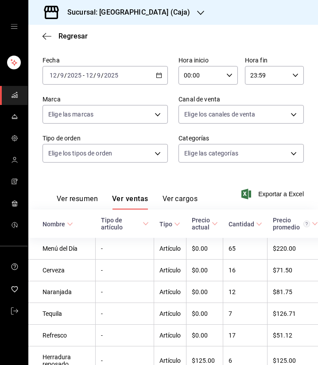
click at [156, 72] on icon "button" at bounding box center [159, 75] width 6 height 6
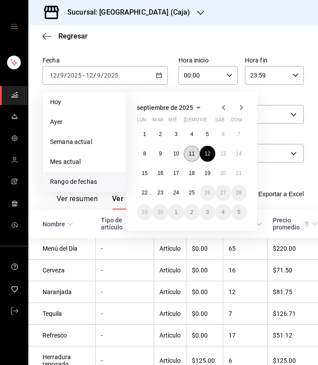
click at [187, 152] on button "11" at bounding box center [192, 154] width 16 height 16
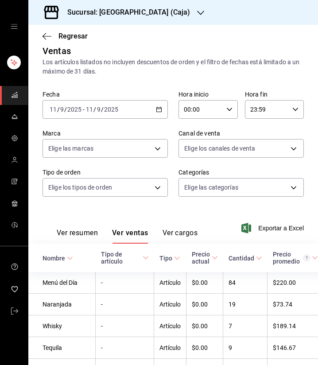
scroll to position [44, 0]
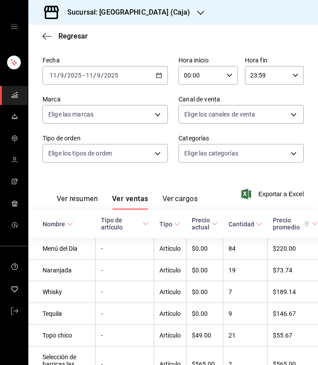
click at [161, 75] on div "[DATE] [DATE] - [DATE] [DATE]" at bounding box center [105, 75] width 125 height 19
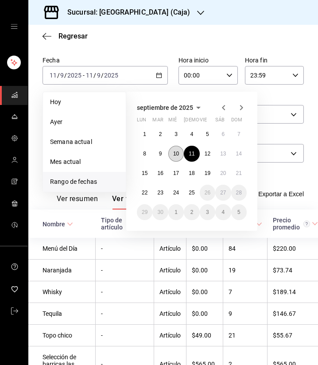
click at [174, 157] on button "10" at bounding box center [176, 154] width 16 height 16
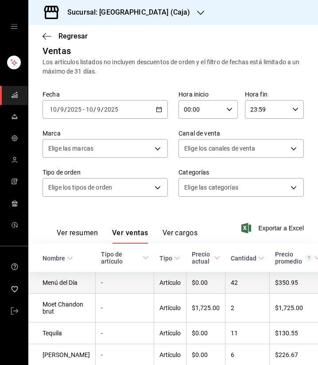
scroll to position [44, 0]
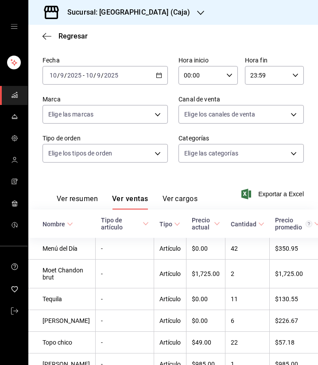
click at [160, 73] on \(Stroke\) "button" at bounding box center [160, 73] width 0 height 0
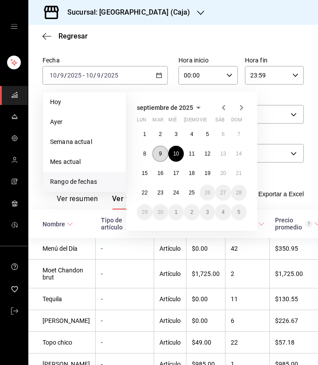
click at [162, 154] on button "9" at bounding box center [160, 154] width 16 height 16
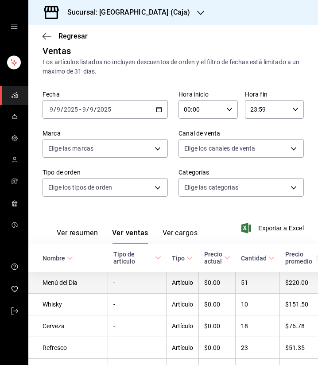
scroll to position [44, 0]
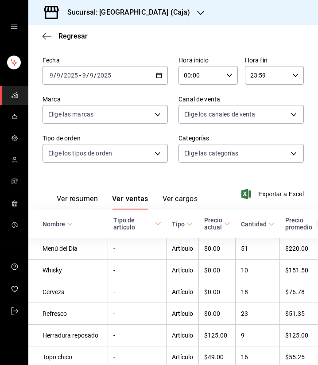
click at [159, 70] on div "[DATE] [DATE] - [DATE] [DATE]" at bounding box center [105, 75] width 125 height 19
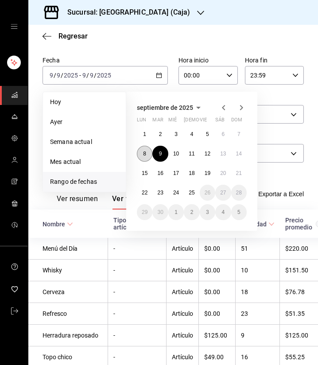
click at [148, 156] on button "8" at bounding box center [145, 154] width 16 height 16
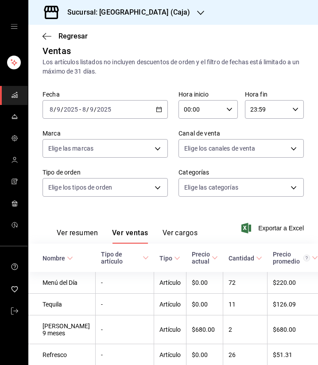
scroll to position [44, 0]
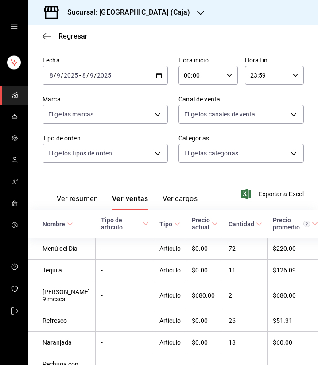
click at [156, 80] on div "[DATE] [DATE] - [DATE] [DATE]" at bounding box center [105, 75] width 125 height 19
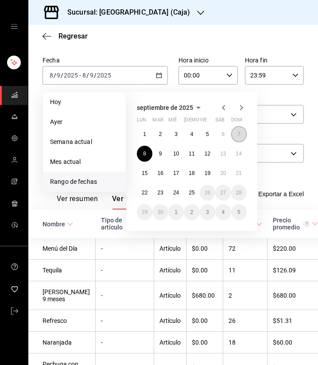
click at [234, 134] on button "7" at bounding box center [239, 134] width 16 height 16
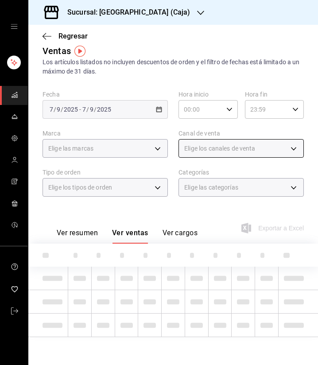
scroll to position [27, 0]
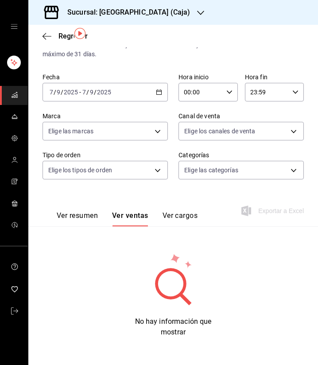
click at [156, 94] on icon "button" at bounding box center [159, 92] width 6 height 6
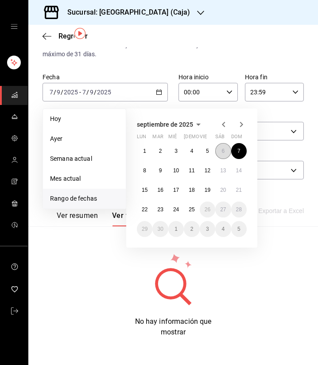
click at [225, 153] on button "6" at bounding box center [223, 151] width 16 height 16
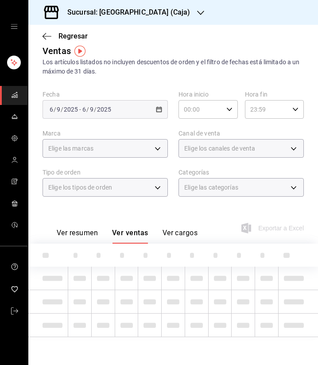
scroll to position [27, 0]
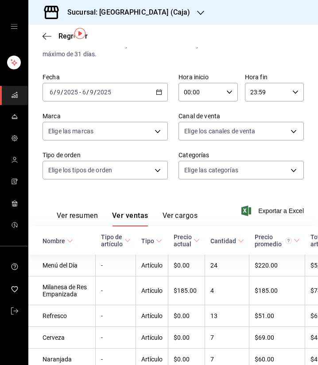
click at [155, 95] on div "[DATE] [DATE] - [DATE] [DATE]" at bounding box center [105, 92] width 125 height 19
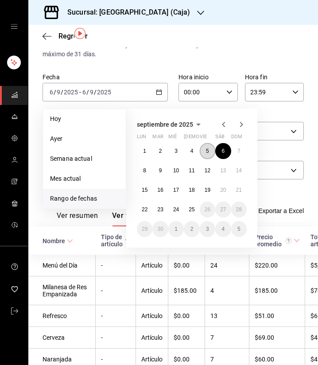
click at [204, 152] on button "5" at bounding box center [208, 151] width 16 height 16
click at [204, 151] on button "5" at bounding box center [208, 151] width 16 height 16
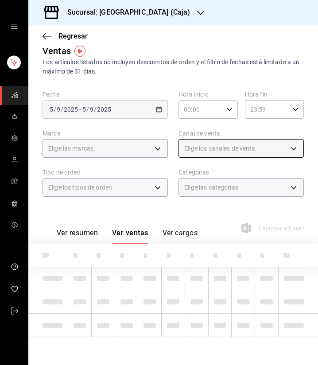
scroll to position [27, 0]
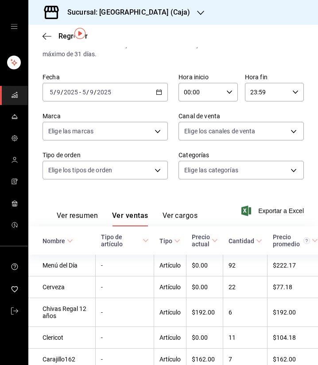
click at [156, 92] on icon "button" at bounding box center [159, 92] width 6 height 6
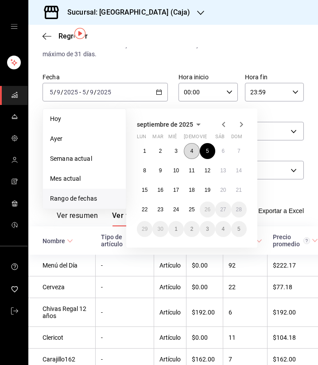
click at [195, 151] on button "4" at bounding box center [192, 151] width 16 height 16
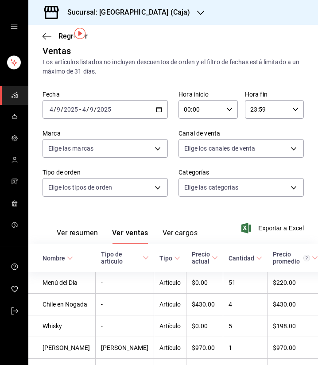
scroll to position [27, 0]
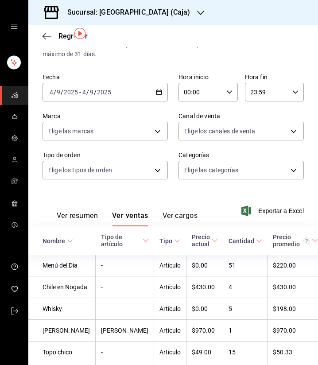
click at [156, 91] on icon "button" at bounding box center [159, 92] width 6 height 6
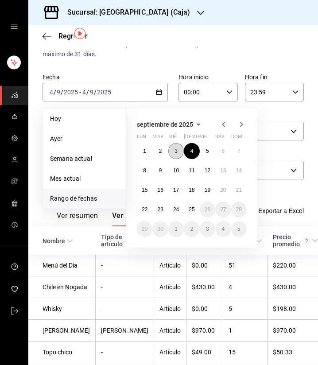
click at [176, 150] on abbr "3" at bounding box center [176, 151] width 3 height 6
click at [177, 150] on abbr "3" at bounding box center [176, 151] width 3 height 6
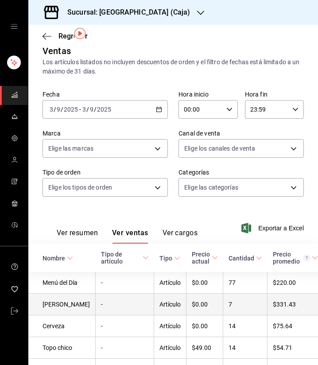
scroll to position [27, 0]
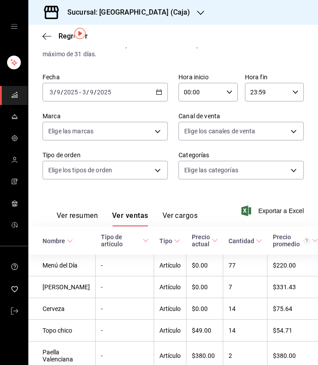
click at [150, 93] on div "[DATE] [DATE] - [DATE] [DATE]" at bounding box center [105, 92] width 125 height 19
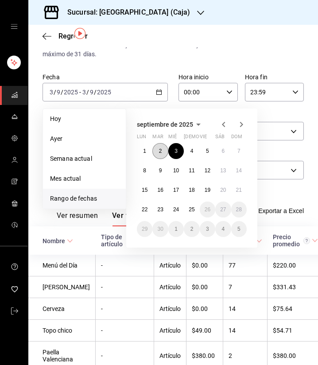
click at [163, 151] on button "2" at bounding box center [160, 151] width 16 height 16
click at [163, 150] on button "2" at bounding box center [160, 151] width 16 height 16
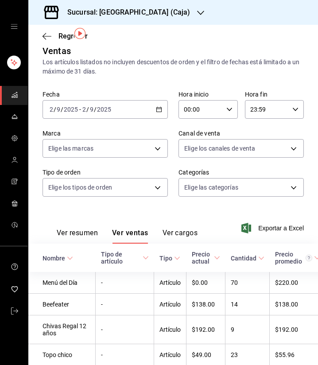
scroll to position [27, 0]
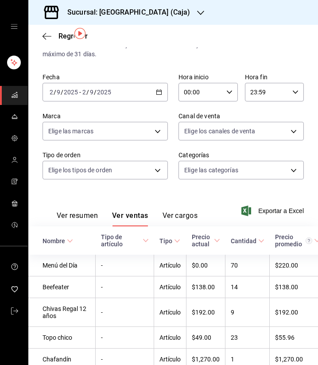
click at [163, 94] on div "[DATE] [DATE] - [DATE] [DATE]" at bounding box center [105, 92] width 125 height 19
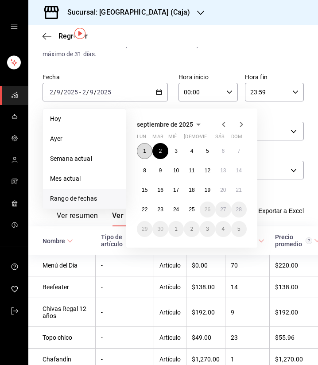
click at [144, 148] on abbr "1" at bounding box center [144, 151] width 3 height 6
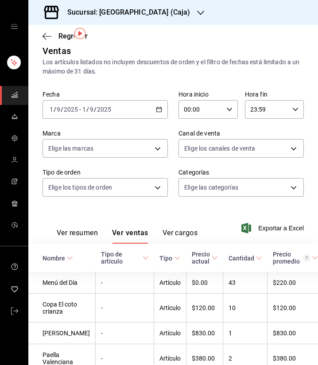
scroll to position [27, 0]
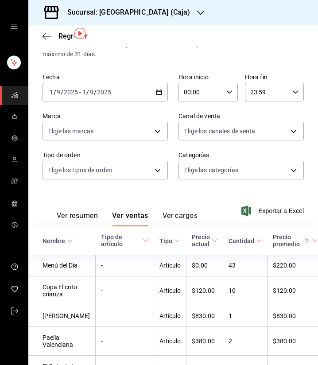
click at [156, 95] on div "[DATE] [DATE] - [DATE] [DATE]" at bounding box center [105, 92] width 125 height 19
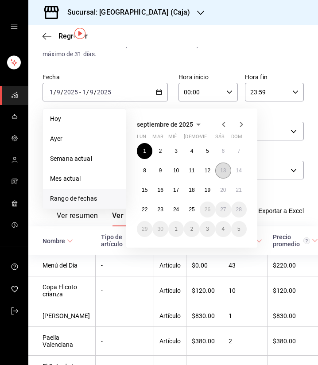
click at [225, 171] on abbr "13" at bounding box center [223, 171] width 6 height 6
click at [151, 153] on button "1" at bounding box center [145, 151] width 16 height 16
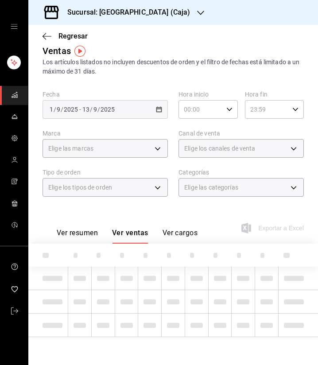
scroll to position [27, 0]
